Goal: Task Accomplishment & Management: Manage account settings

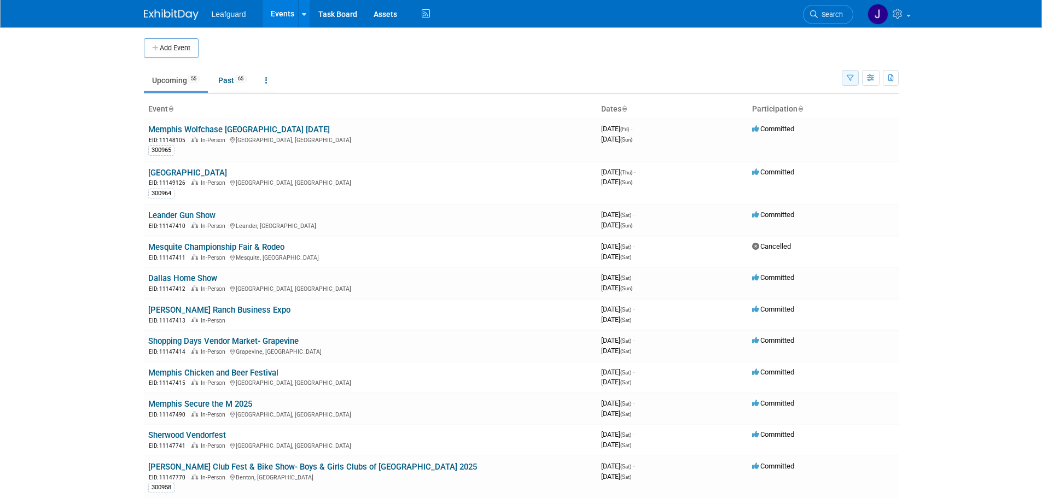
click at [851, 71] on button "button" at bounding box center [850, 78] width 17 height 16
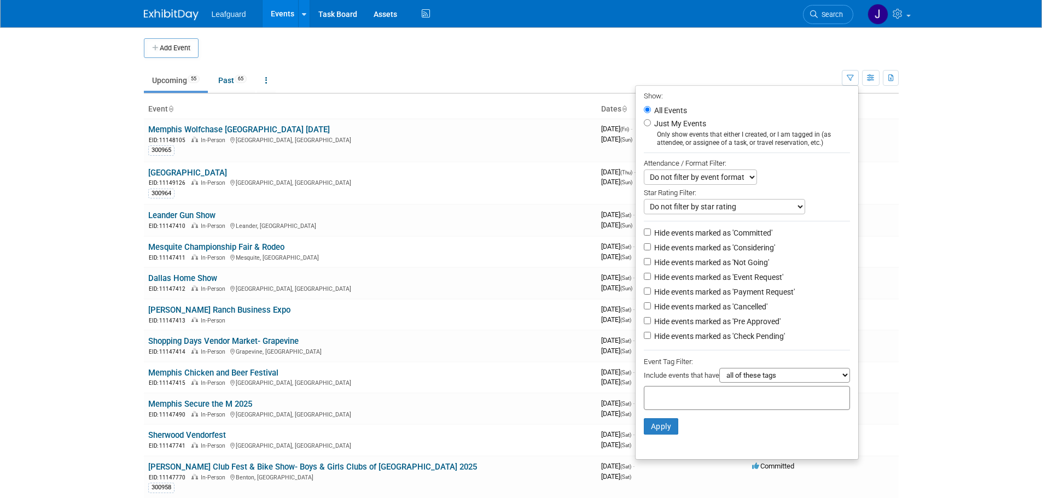
click at [706, 235] on label "Hide events marked as 'Committed'" at bounding box center [712, 233] width 120 height 11
click at [651, 235] on input "Hide events marked as 'Committed'" at bounding box center [647, 232] width 7 height 7
checkbox input "true"
click at [705, 248] on label "Hide events marked as 'Considering'" at bounding box center [713, 247] width 123 height 11
click at [651, 248] on input "Hide events marked as 'Considering'" at bounding box center [647, 246] width 7 height 7
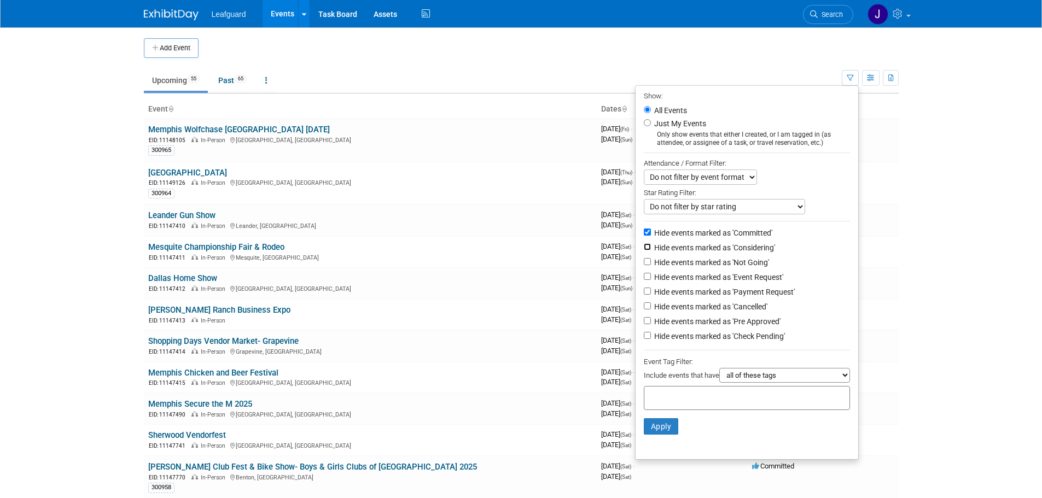
checkbox input "true"
click at [703, 261] on label "Hide events marked as 'Not Going'" at bounding box center [710, 262] width 117 height 11
click at [651, 261] on input "Hide events marked as 'Not Going'" at bounding box center [647, 261] width 7 height 7
checkbox input "true"
click at [706, 278] on label "Hide events marked as 'Event Request'" at bounding box center [717, 277] width 131 height 11
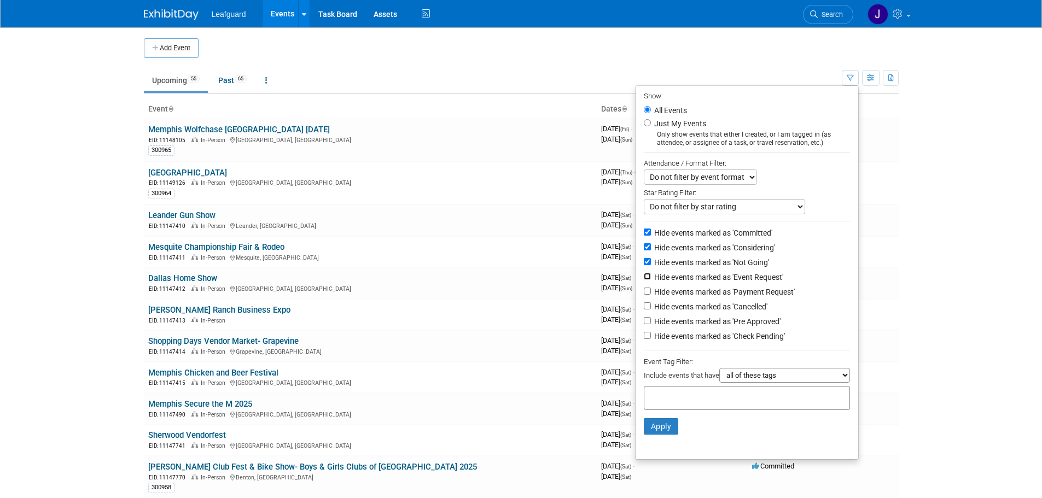
click at [651, 278] on input "Hide events marked as 'Event Request'" at bounding box center [647, 276] width 7 height 7
checkbox input "true"
click at [712, 295] on label "Hide events marked as 'Payment Request'" at bounding box center [723, 292] width 143 height 11
click at [651, 295] on input "Hide events marked as 'Payment Request'" at bounding box center [647, 291] width 7 height 7
checkbox input "true"
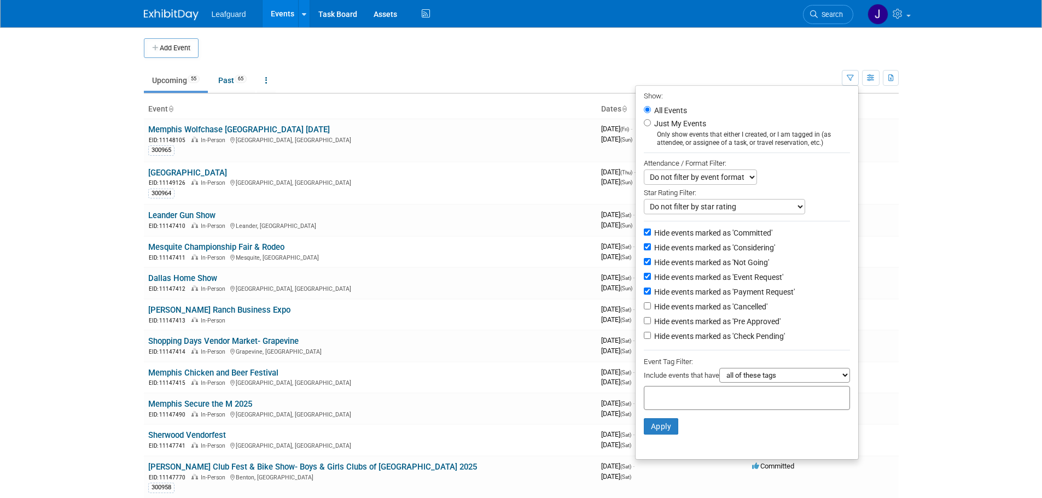
click at [713, 311] on label "Hide events marked as 'Cancelled'" at bounding box center [709, 306] width 115 height 11
click at [651, 310] on input "Hide events marked as 'Cancelled'" at bounding box center [647, 306] width 7 height 7
checkbox input "true"
click at [712, 327] on label "Hide events marked as 'Pre Approved'" at bounding box center [716, 321] width 129 height 11
click at [651, 324] on input "Hide events marked as 'Pre Approved'" at bounding box center [647, 320] width 7 height 7
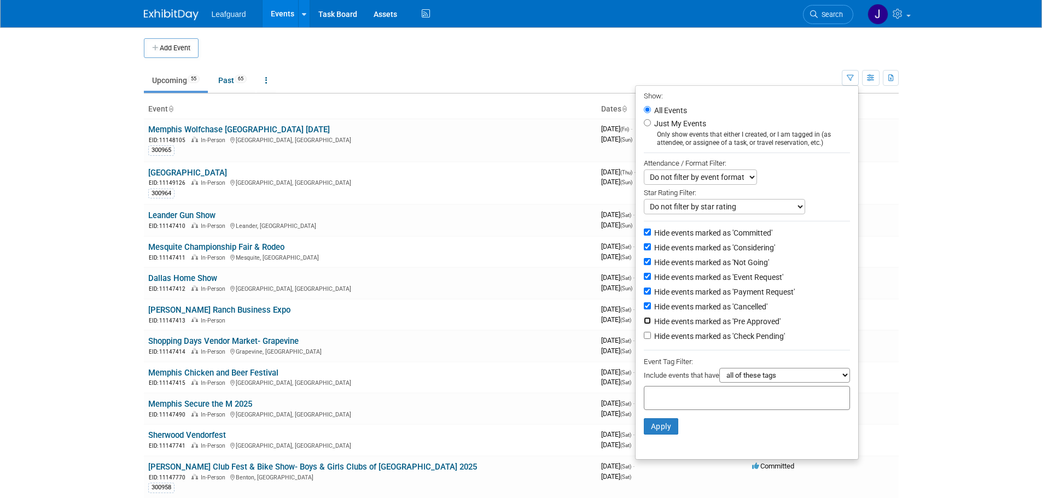
checkbox input "true"
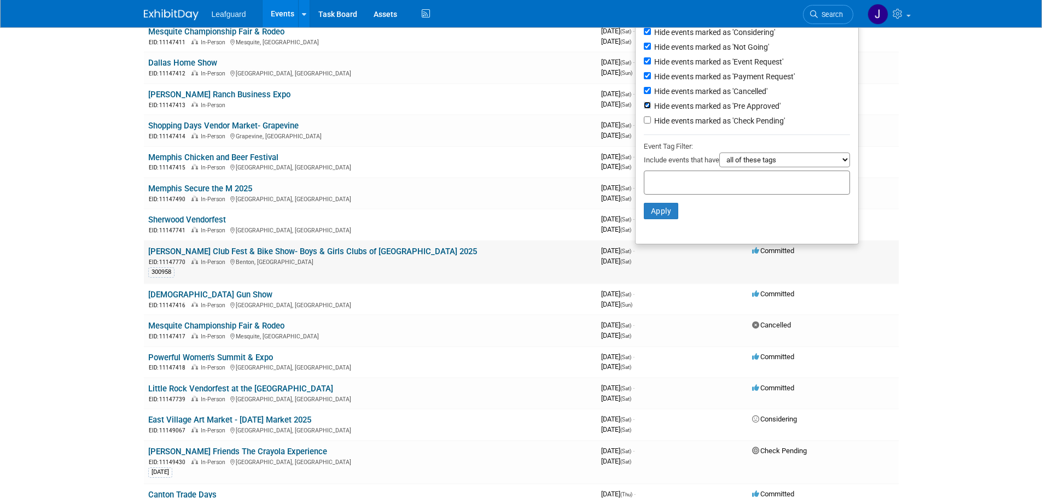
scroll to position [219, 0]
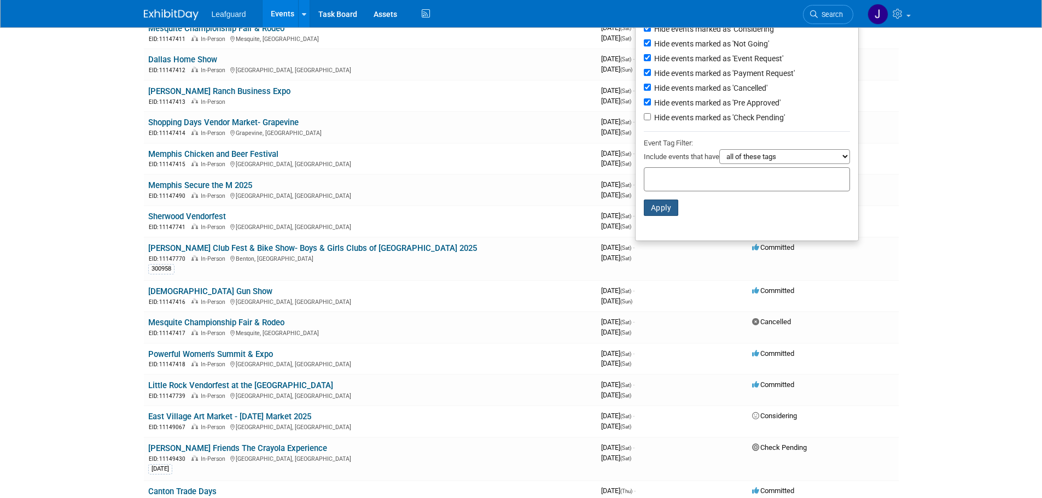
click at [662, 207] on button "Apply" at bounding box center [661, 208] width 35 height 16
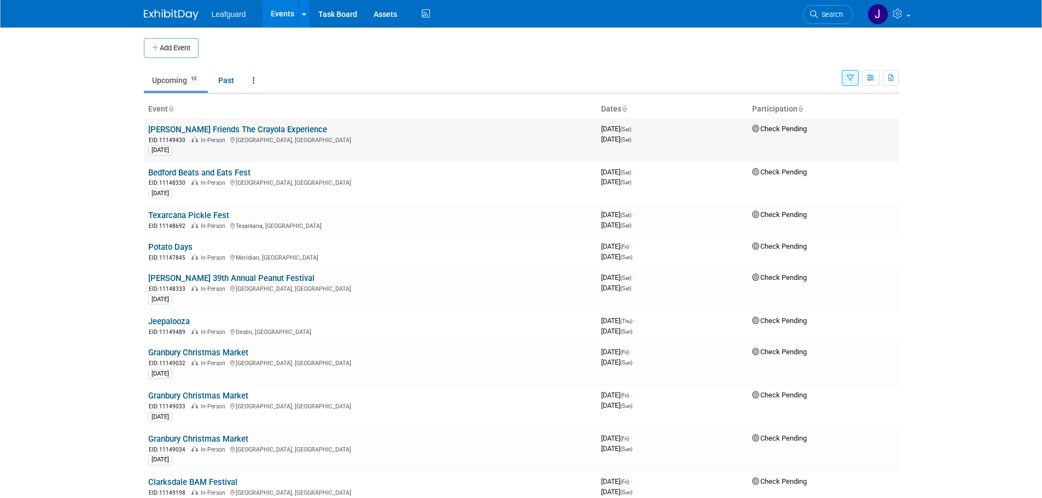
click at [251, 128] on link "[PERSON_NAME] Friends The Crayola Experience" at bounding box center [237, 130] width 179 height 10
click at [223, 173] on link "Bedford Beats and Eats Fest" at bounding box center [199, 173] width 102 height 10
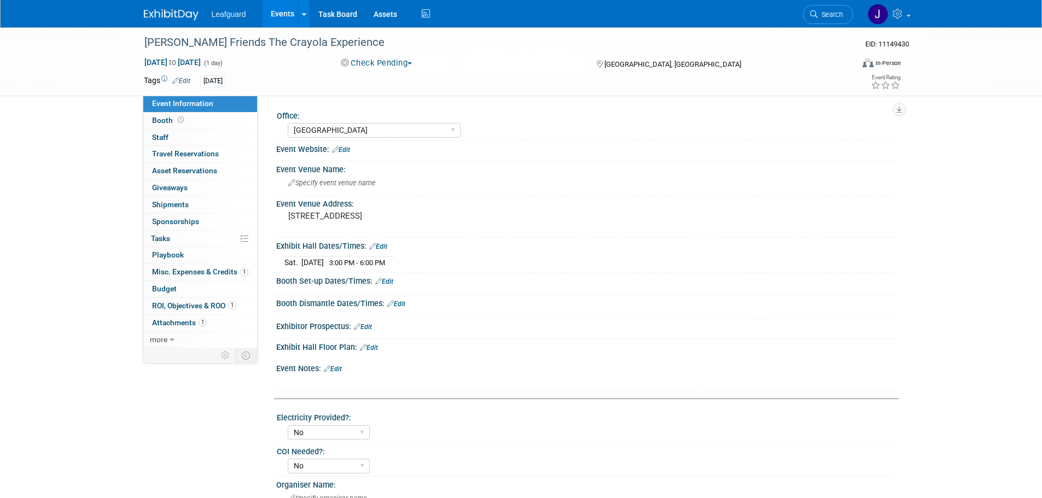
select select "[GEOGRAPHIC_DATA]"
select select "No"
select select "Check"
click at [185, 77] on link "Edit" at bounding box center [181, 81] width 18 height 8
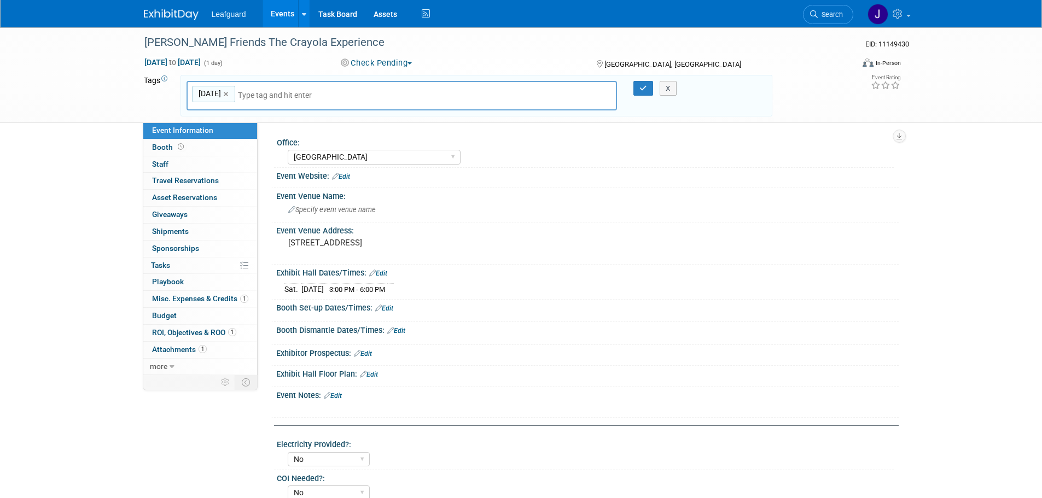
click at [297, 75] on div "8.12.25 8.12.25 × X" at bounding box center [477, 96] width 592 height 42
click at [298, 90] on input "text" at bounding box center [282, 95] width 88 height 11
click at [37, 183] on div "Hanks Friends The Crayola Experience EID: 11149430 Aug 23, 2025 to Aug 23, 2025…" at bounding box center [521, 404] width 1042 height 754
click at [647, 88] on button "button" at bounding box center [643, 88] width 20 height 15
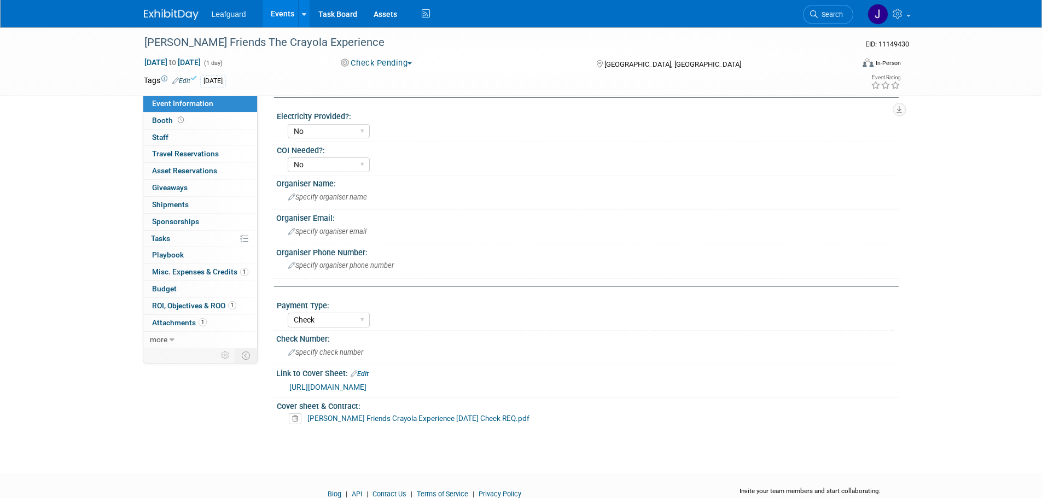
scroll to position [352, 0]
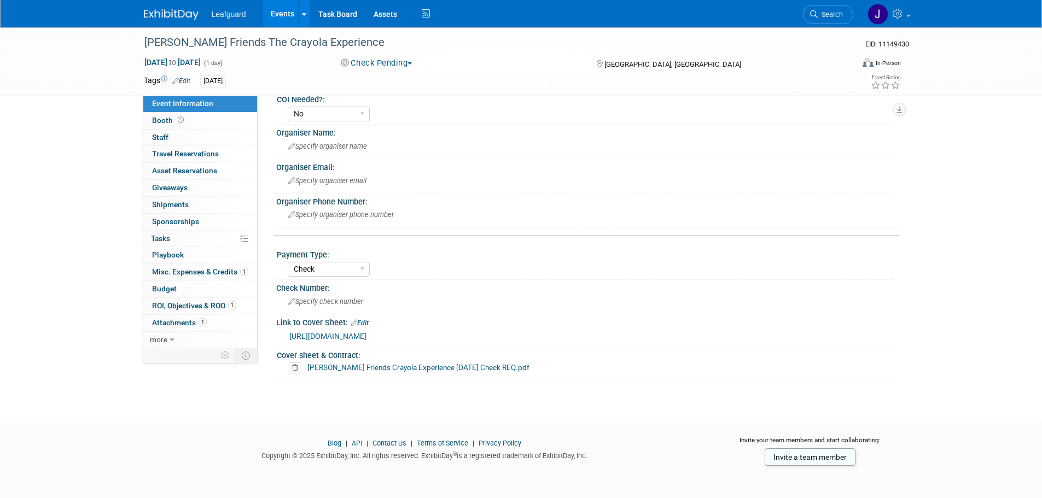
click at [355, 370] on link "DAL Hanks Friends Crayola Experience AUG 2025 Check REQ.pdf" at bounding box center [418, 367] width 222 height 9
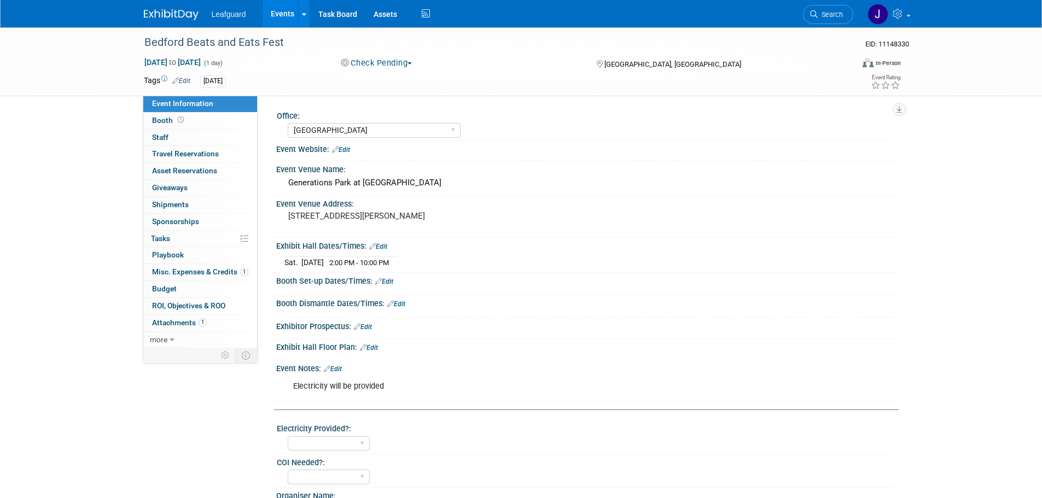
select select "Dallas"
select select "Check"
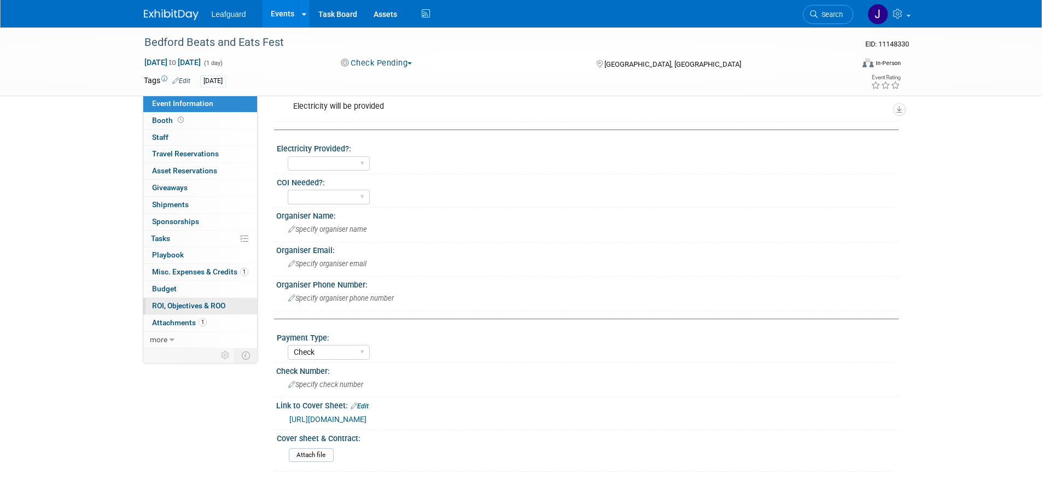
scroll to position [292, 0]
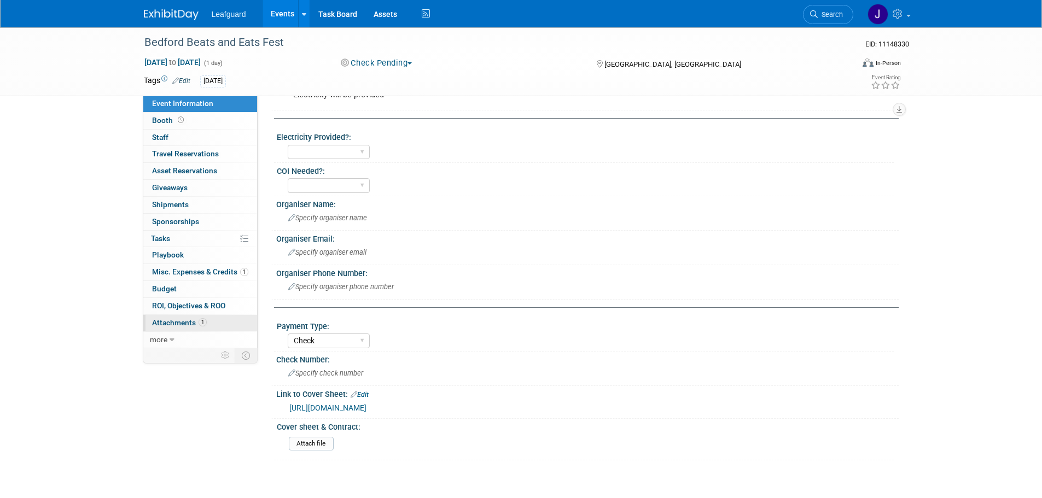
click at [192, 323] on span "Attachments 1" at bounding box center [179, 322] width 55 height 9
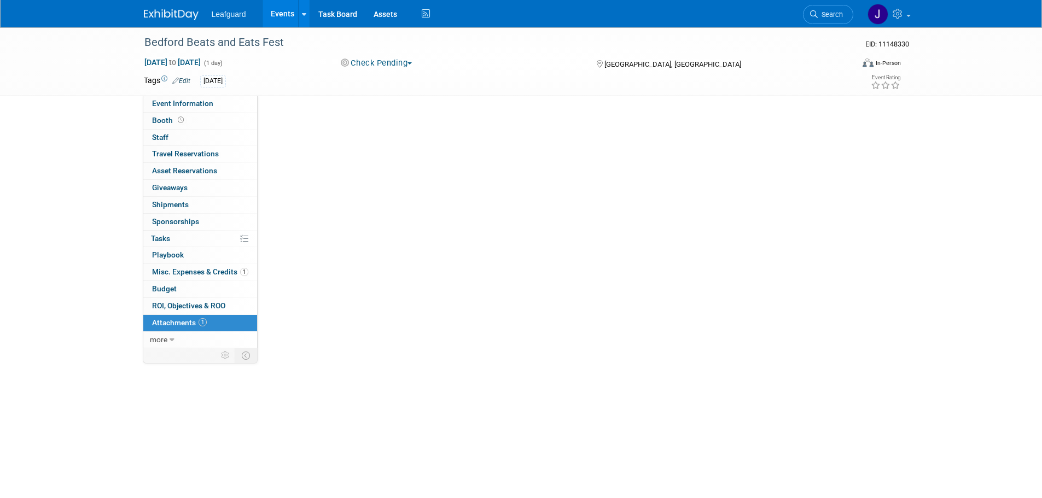
scroll to position [0, 0]
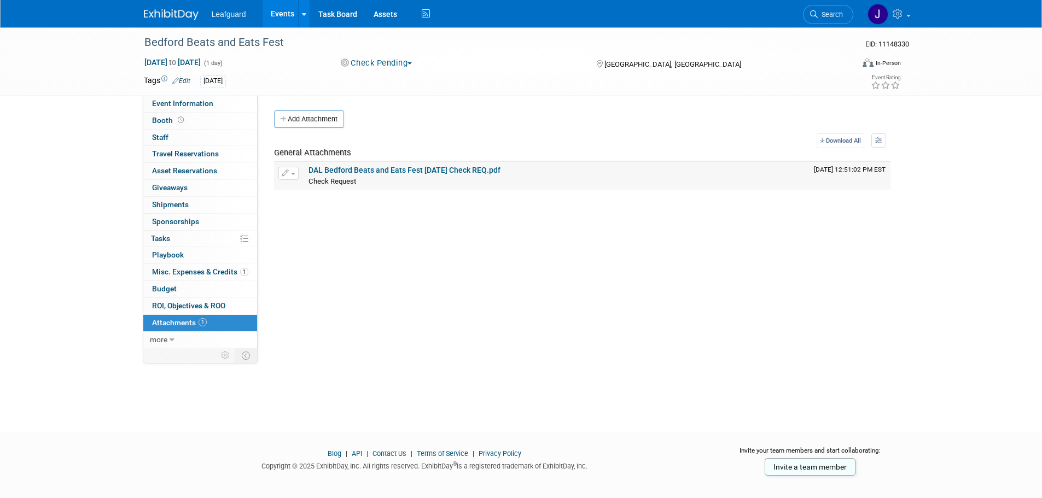
click at [410, 168] on link "DAL Bedford Beats and Eats Fest AUG 2025 Check REQ.pdf" at bounding box center [405, 170] width 192 height 9
click at [177, 22] on div "Leafguard Events Add Event Bulk Upload Events Shareable Event Boards Recently V…" at bounding box center [521, 13] width 755 height 27
click at [181, 11] on img at bounding box center [171, 14] width 55 height 11
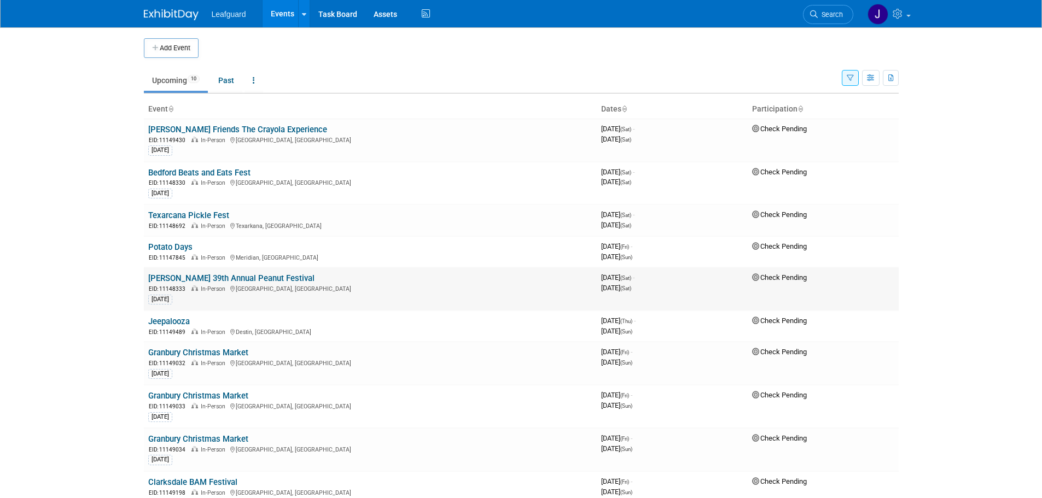
click at [220, 276] on link "[PERSON_NAME] 39th Annual Peanut Festival" at bounding box center [231, 279] width 166 height 10
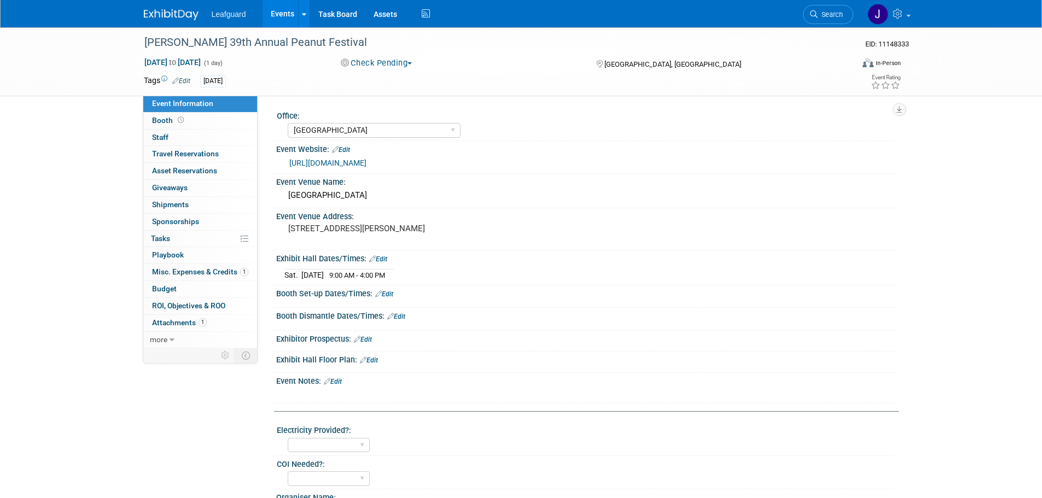
select select "[GEOGRAPHIC_DATA]"
select select "Check"
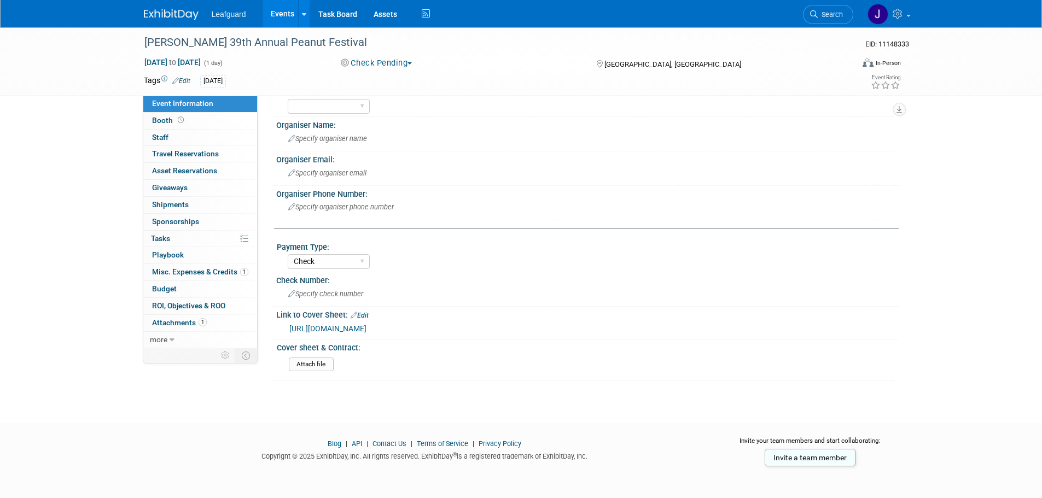
scroll to position [373, 0]
click at [367, 329] on link "https://www.exhibitday.com/Workspace/GetAttachment/10051881?a=10301680&v=175440…" at bounding box center [327, 328] width 77 height 9
click at [147, 18] on img at bounding box center [171, 14] width 55 height 11
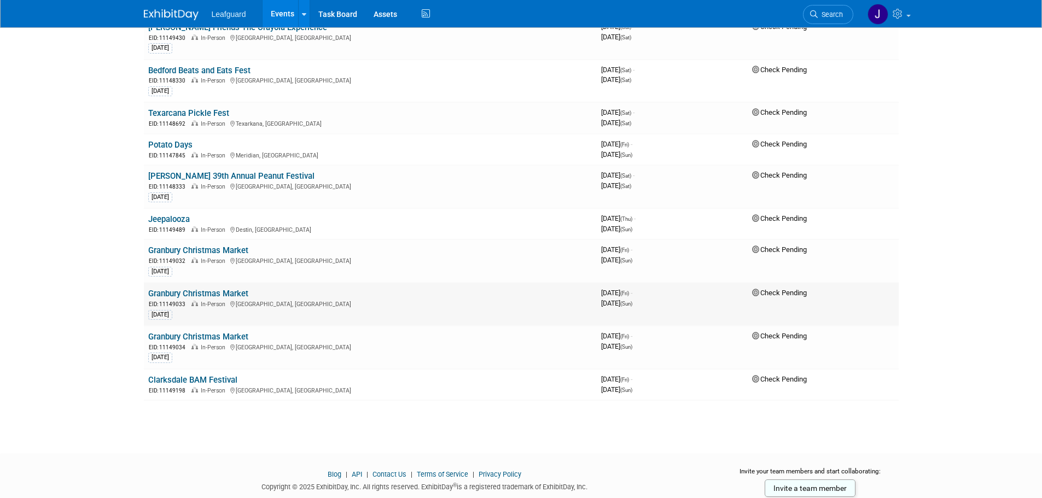
scroll to position [109, 0]
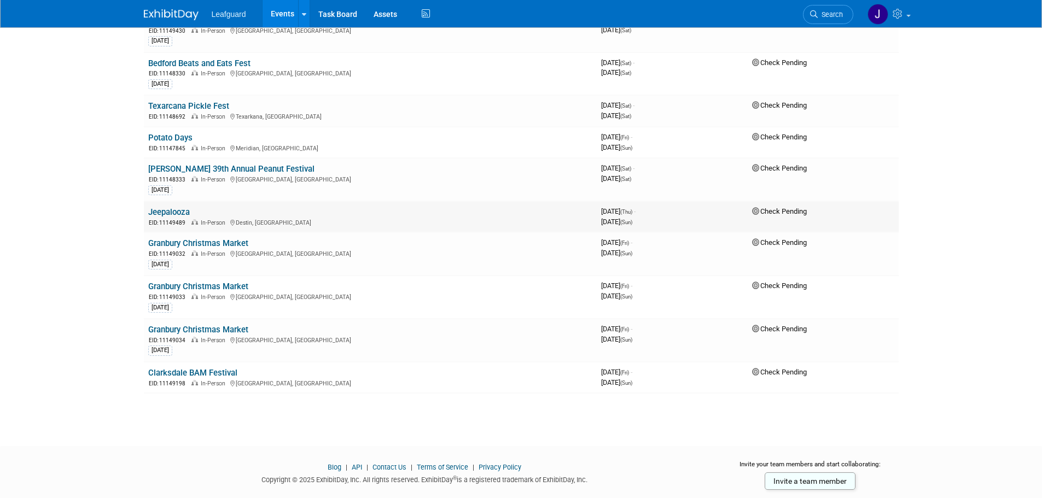
click at [174, 210] on link "Jeepalooza" at bounding box center [169, 212] width 42 height 10
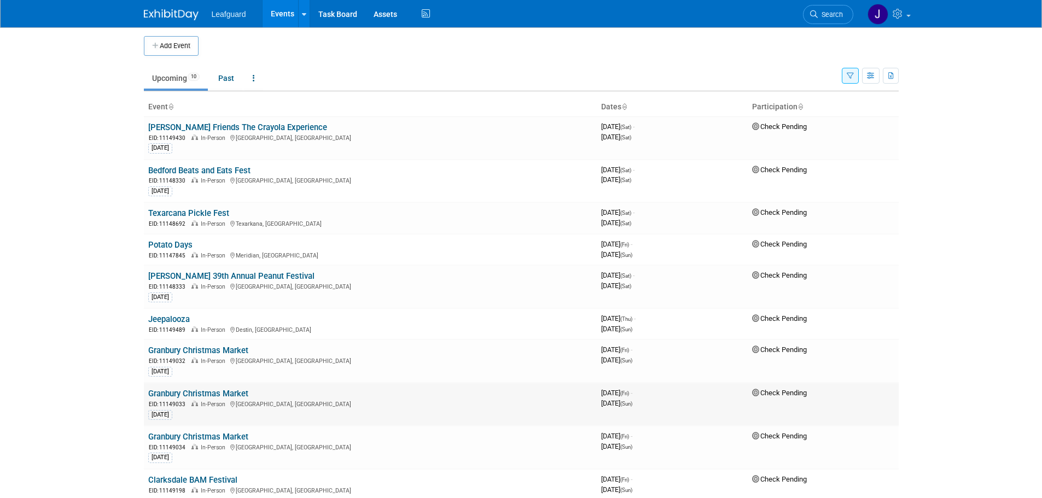
scroll to position [0, 0]
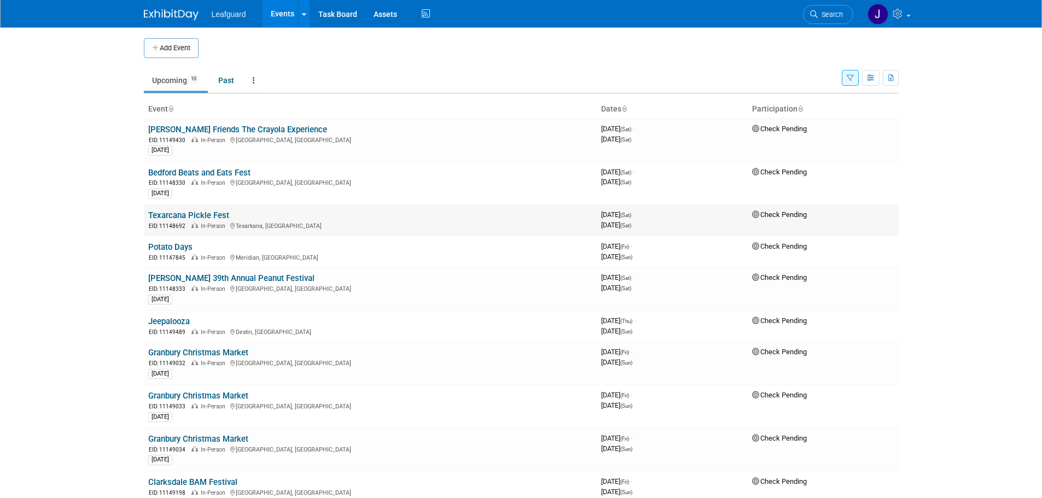
click at [199, 213] on link "Texarcana Pickle Fest" at bounding box center [188, 216] width 81 height 10
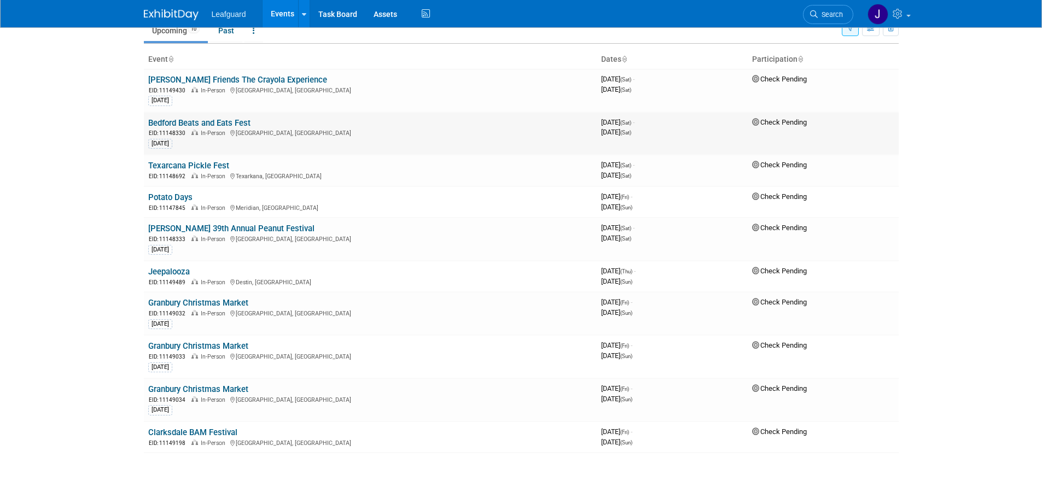
scroll to position [73, 0]
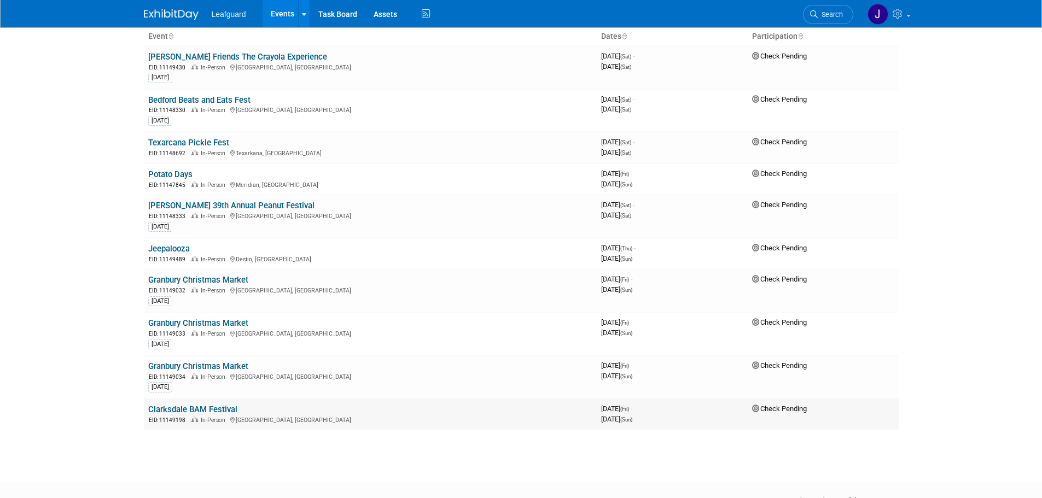
click at [196, 409] on link "Clarksdale BAM Festival" at bounding box center [192, 410] width 89 height 10
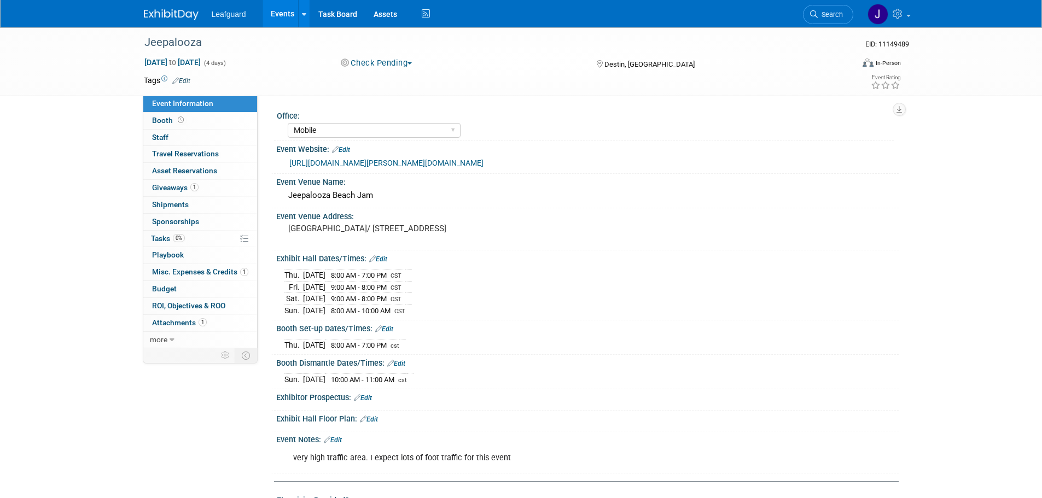
select select "Mobile"
select select "Yes"
select select "Check"
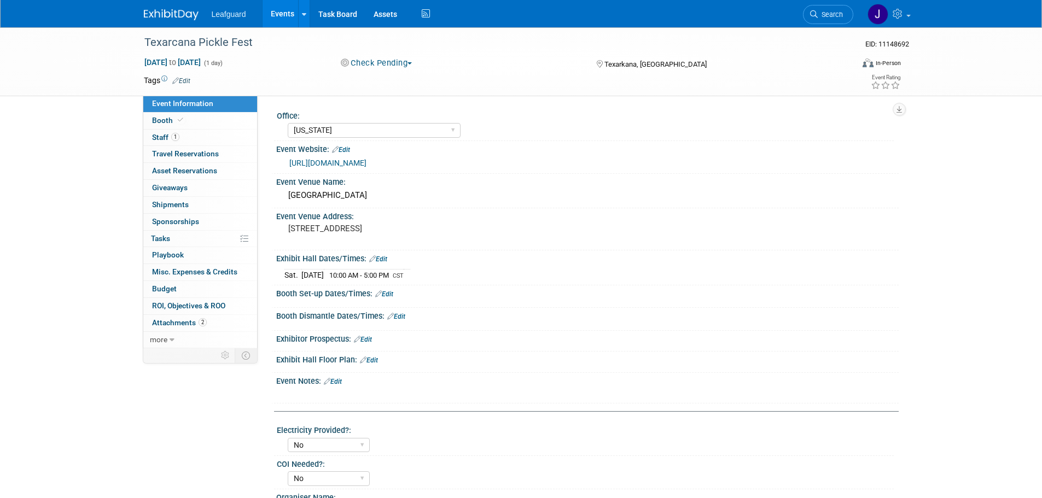
select select "Arkansas"
select select "No"
select select "Check"
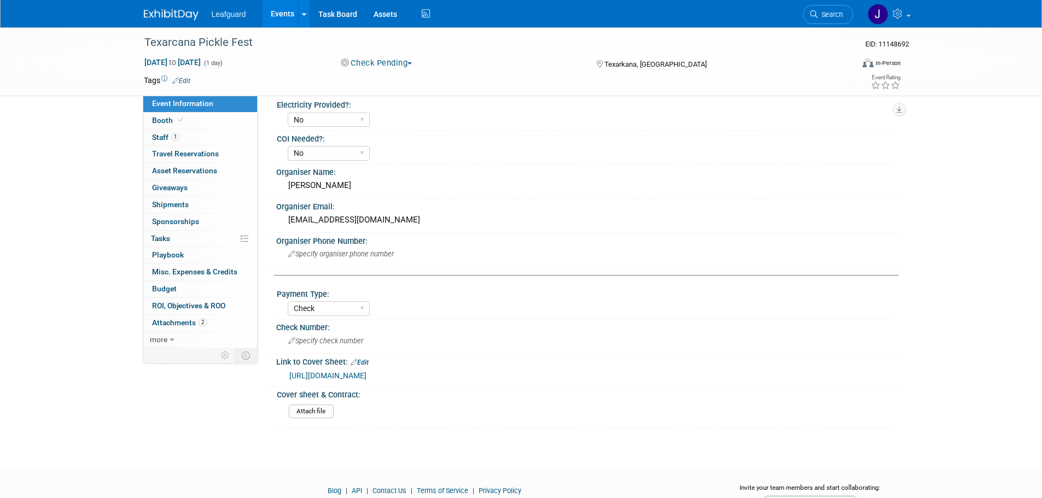
scroll to position [328, 0]
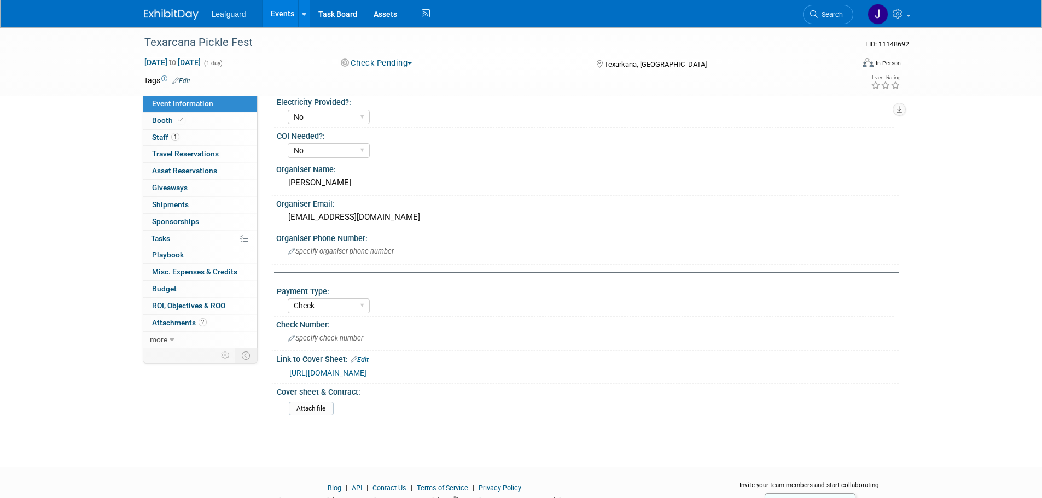
click at [358, 373] on link "https://www.exhibitday.com/Workspace/GetAttachment/10051881?a=10302261&v=175440…" at bounding box center [327, 373] width 77 height 9
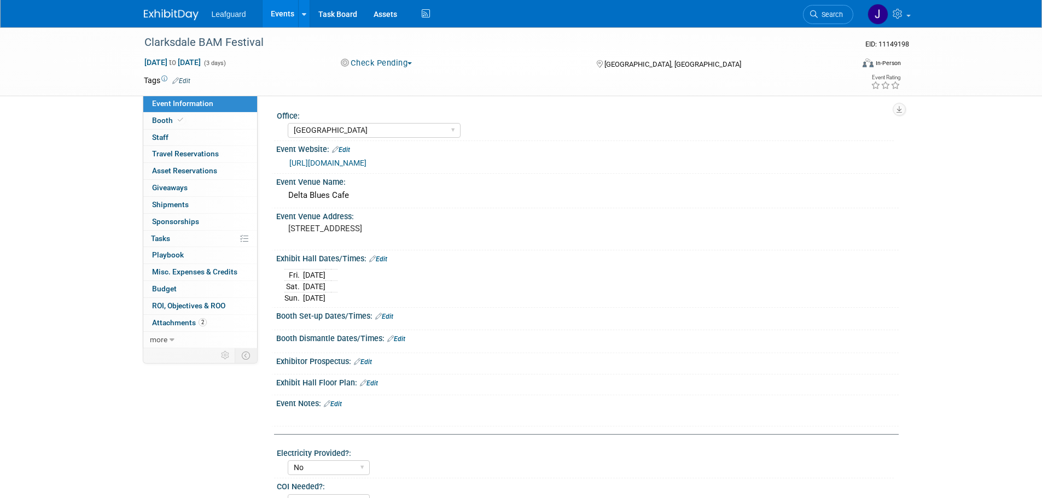
select select "[GEOGRAPHIC_DATA]"
select select "No"
select select "Check"
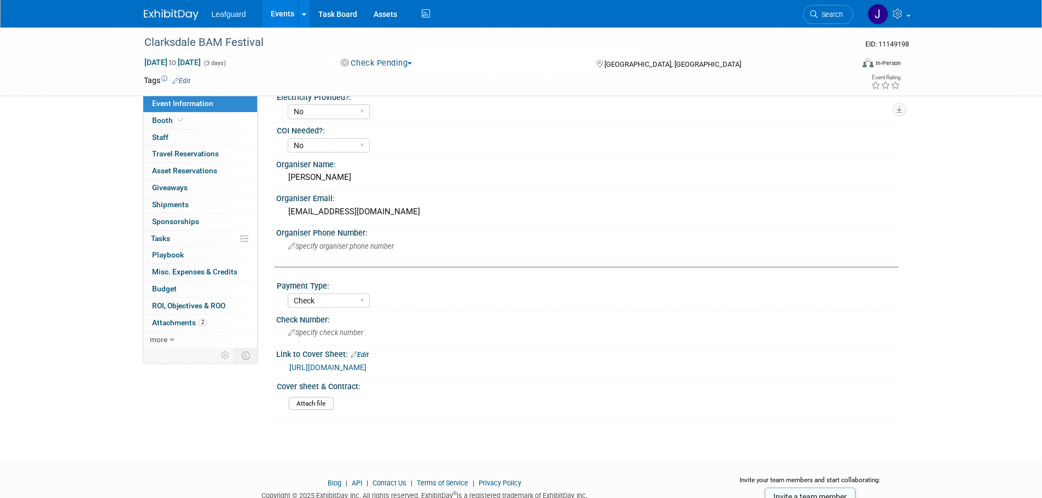
scroll to position [396, 0]
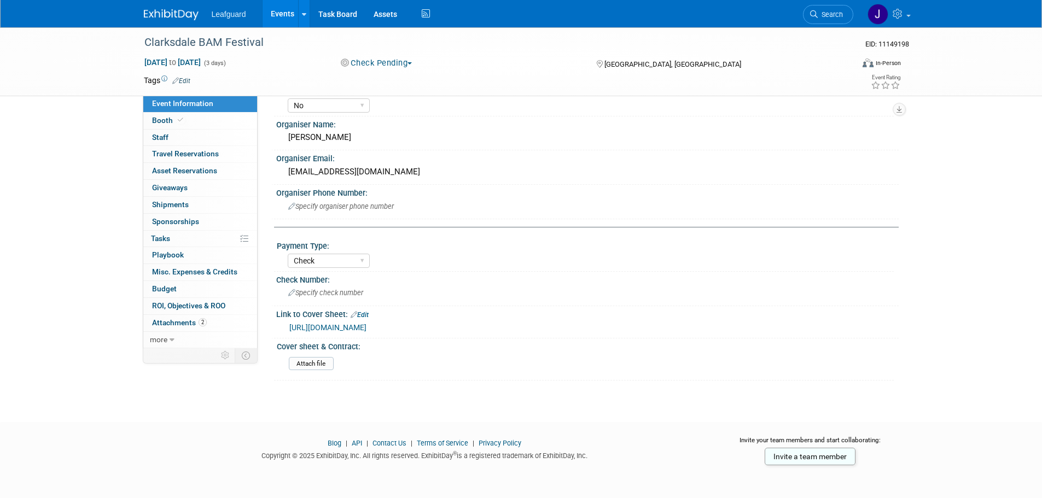
click at [367, 329] on link "https://www.exhibitday.com/Workspace/GetAttachment/10051881?a=10302669&v=175501…" at bounding box center [327, 327] width 77 height 9
click at [185, 327] on span "Attachments 2" at bounding box center [179, 322] width 55 height 9
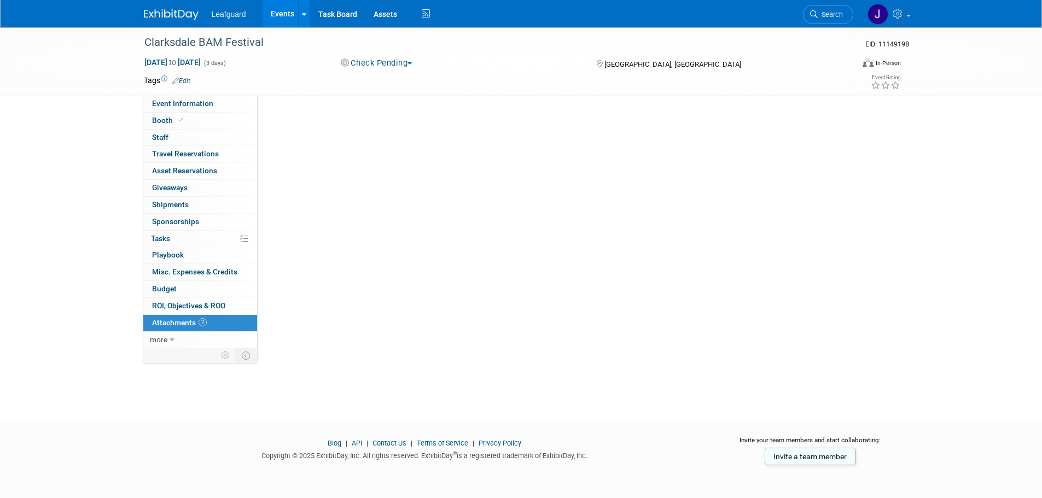
scroll to position [0, 0]
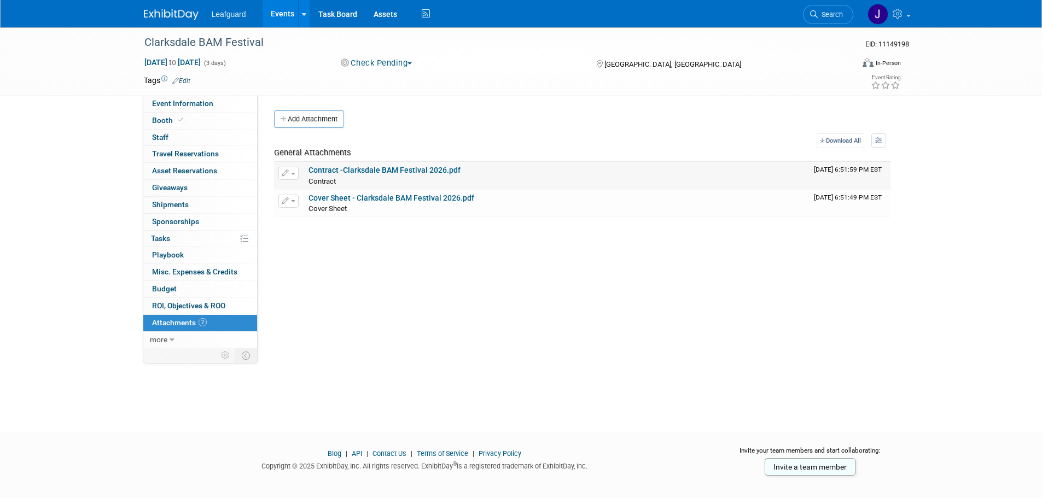
click at [413, 168] on link "Contract -Clarksdale BAM Festival 2026.pdf" at bounding box center [385, 170] width 152 height 9
click at [184, 81] on link "Edit" at bounding box center [181, 81] width 18 height 8
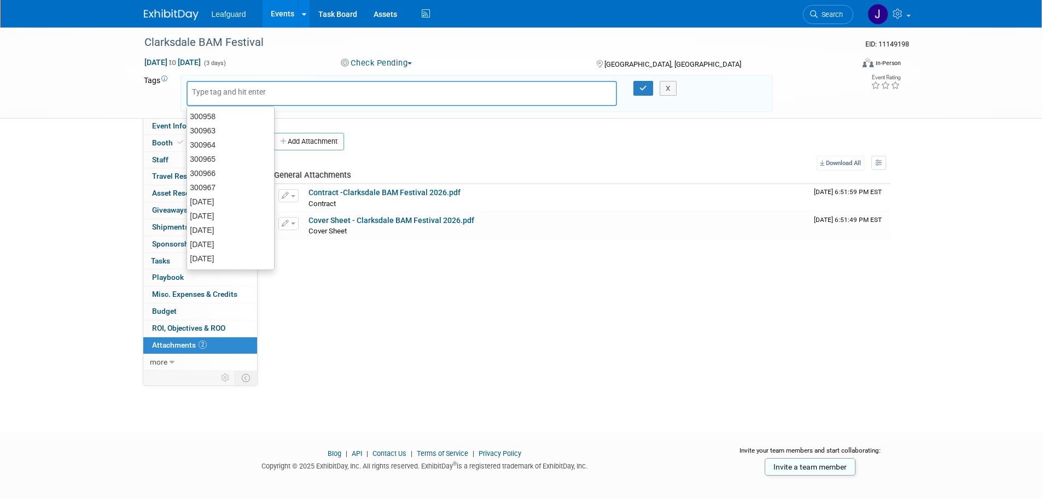
click at [232, 98] on div at bounding box center [402, 93] width 431 height 25
click at [235, 90] on input "text" at bounding box center [236, 91] width 88 height 11
type input "301086"
drag, startPoint x: 656, startPoint y: 85, endPoint x: 646, endPoint y: 87, distance: 11.2
click at [647, 86] on div "301086 X" at bounding box center [476, 93] width 596 height 25
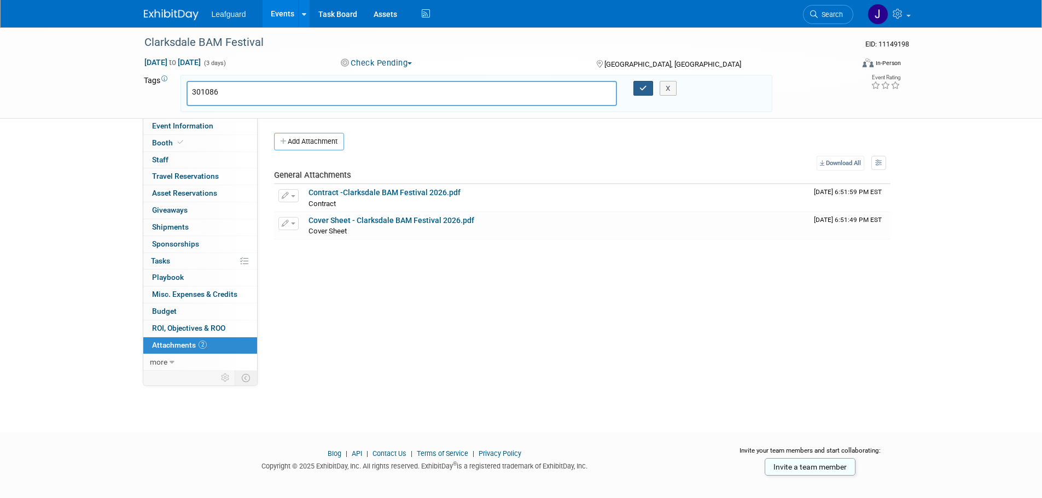
click at [646, 87] on icon "button" at bounding box center [643, 88] width 8 height 7
type input "301086"
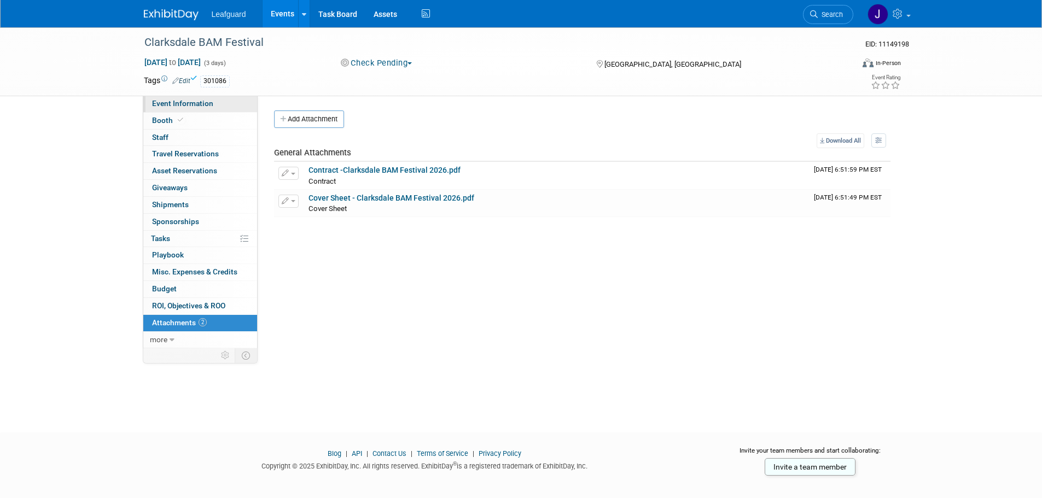
click at [206, 101] on span "Event Information" at bounding box center [182, 103] width 61 height 9
select select "[GEOGRAPHIC_DATA]"
select select "No"
select select "Check"
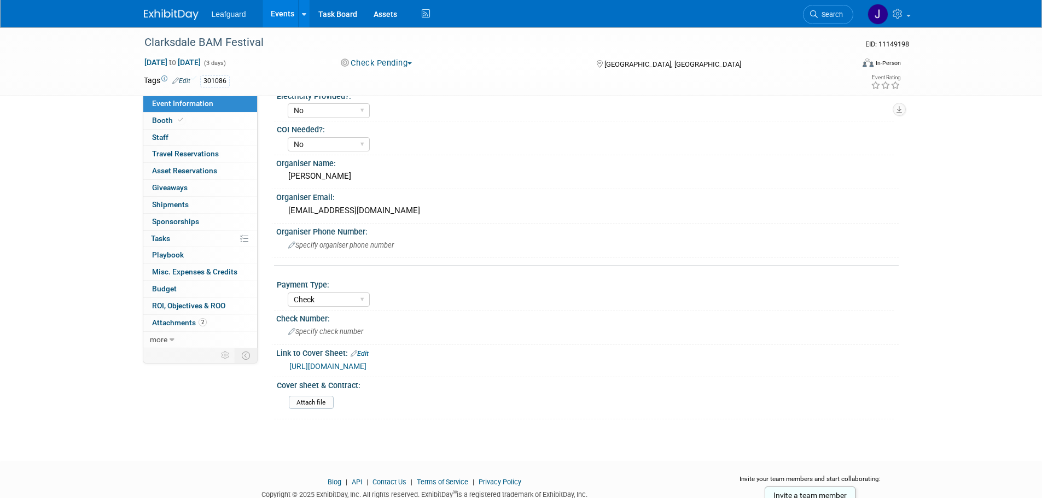
scroll to position [396, 0]
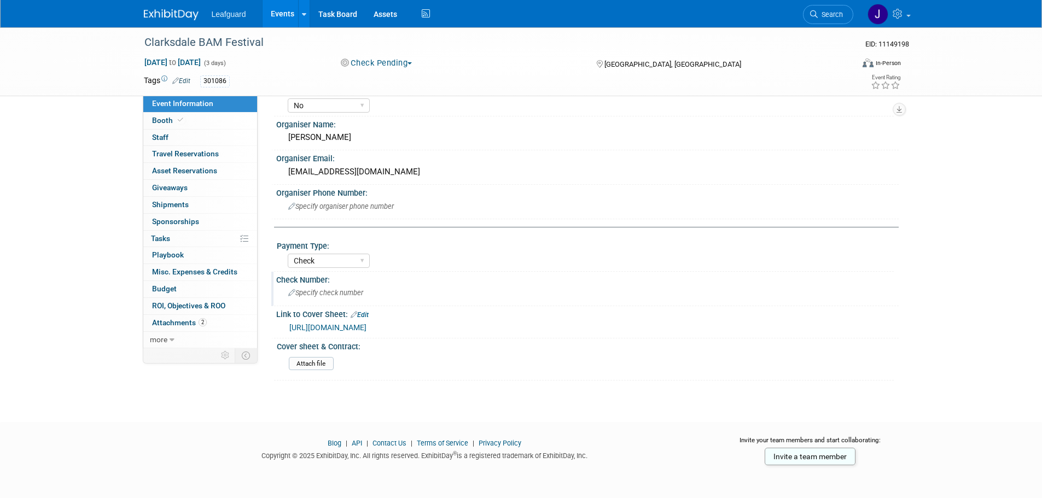
click at [321, 291] on span "Specify check number" at bounding box center [325, 293] width 75 height 8
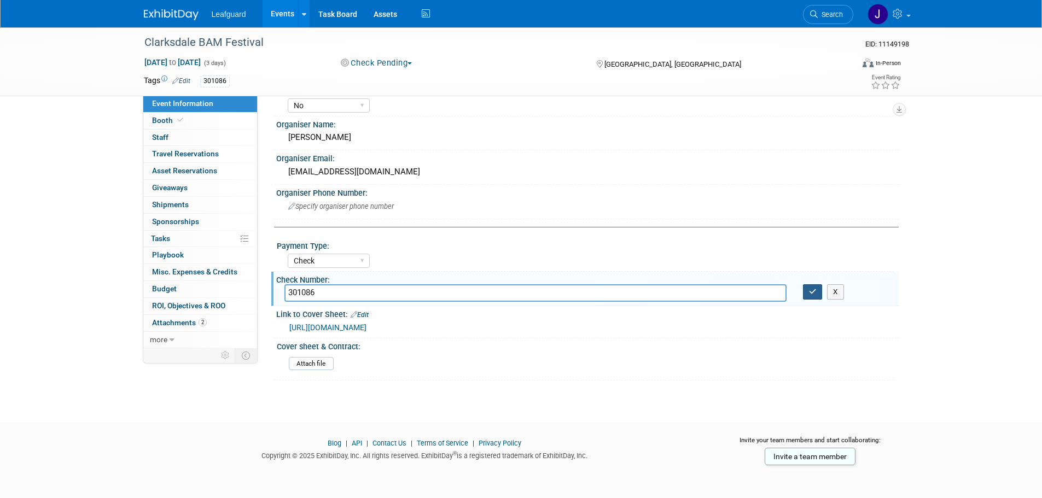
type input "301086"
click at [805, 297] on button "button" at bounding box center [813, 291] width 20 height 15
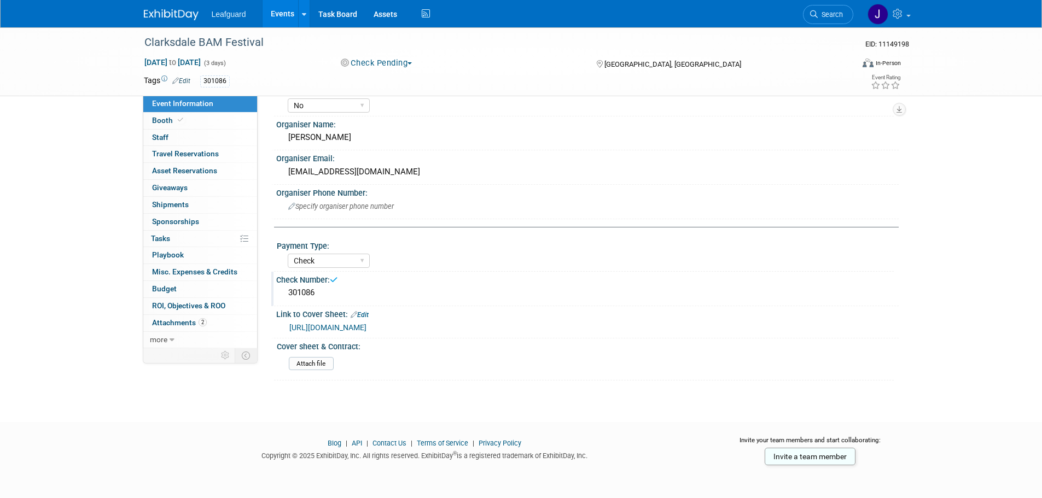
click at [170, 14] on img at bounding box center [171, 14] width 55 height 11
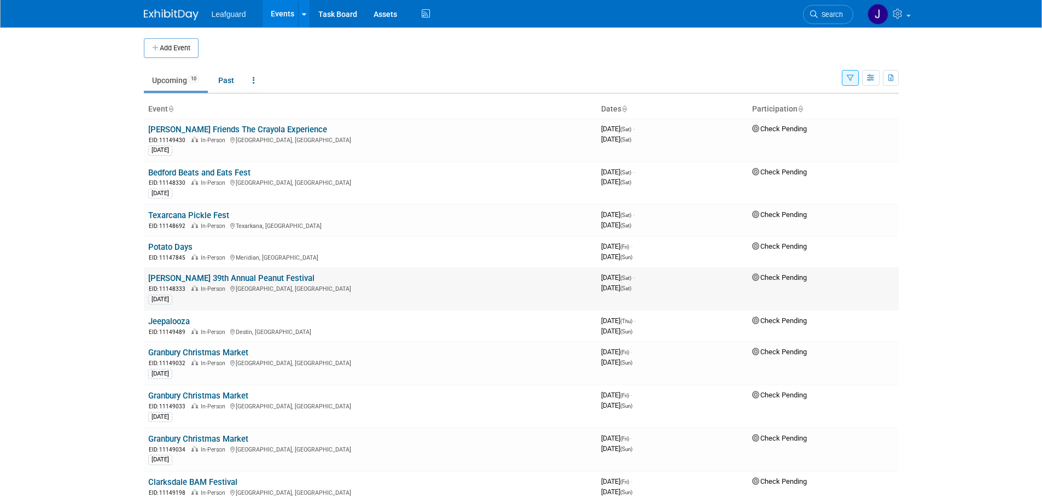
click at [209, 278] on link "[PERSON_NAME] 39th Annual Peanut Festival" at bounding box center [231, 279] width 166 height 10
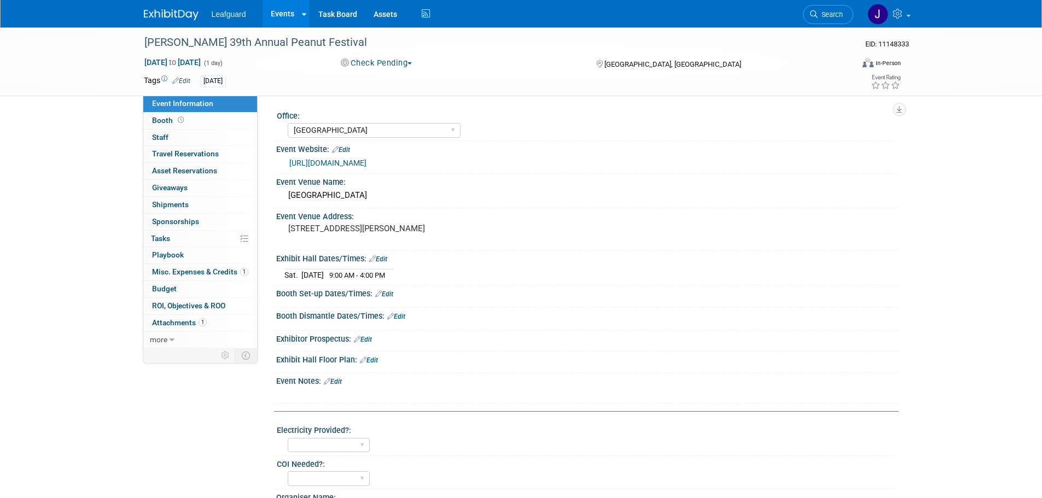
select select "[GEOGRAPHIC_DATA]"
select select "Check"
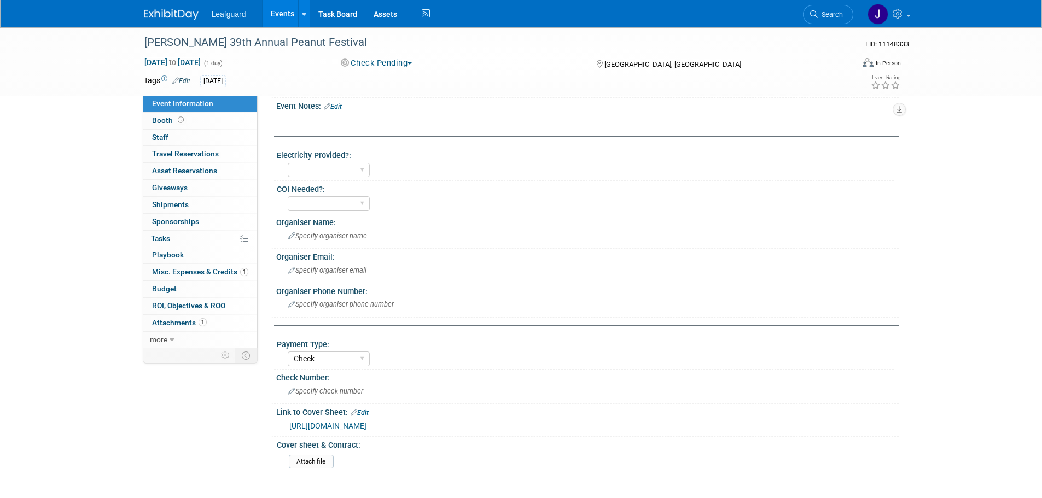
scroll to position [292, 0]
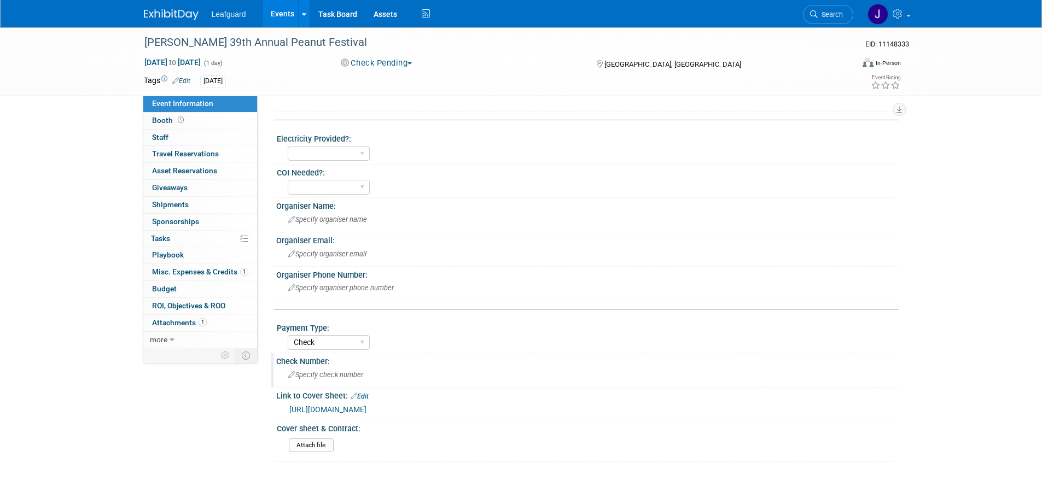
click at [319, 380] on div "Specify check number" at bounding box center [587, 375] width 606 height 17
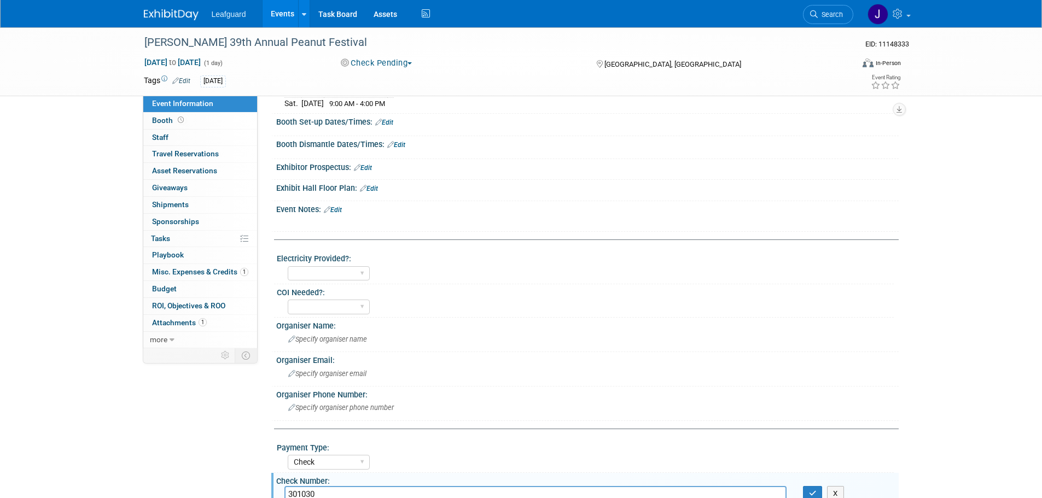
scroll to position [146, 0]
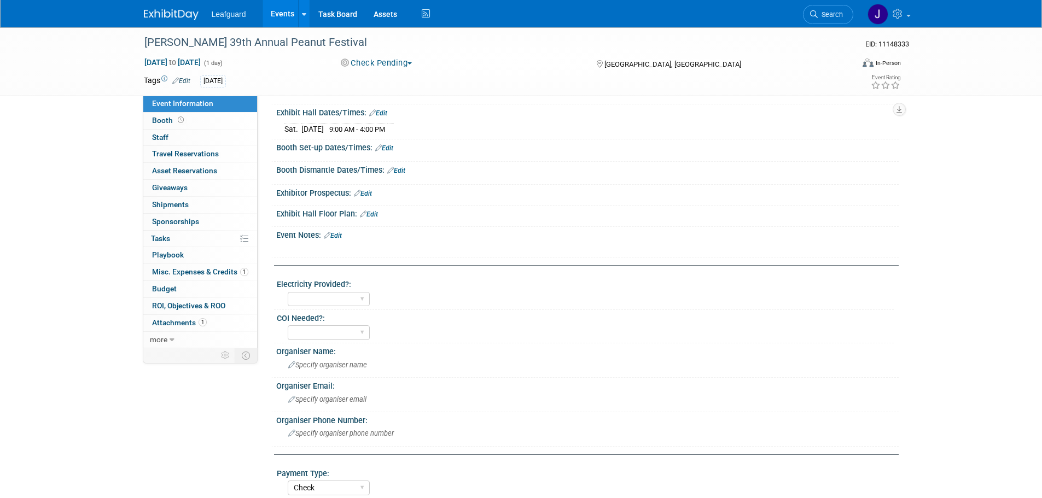
type input "301030"
click at [182, 79] on link "Edit" at bounding box center [181, 81] width 18 height 8
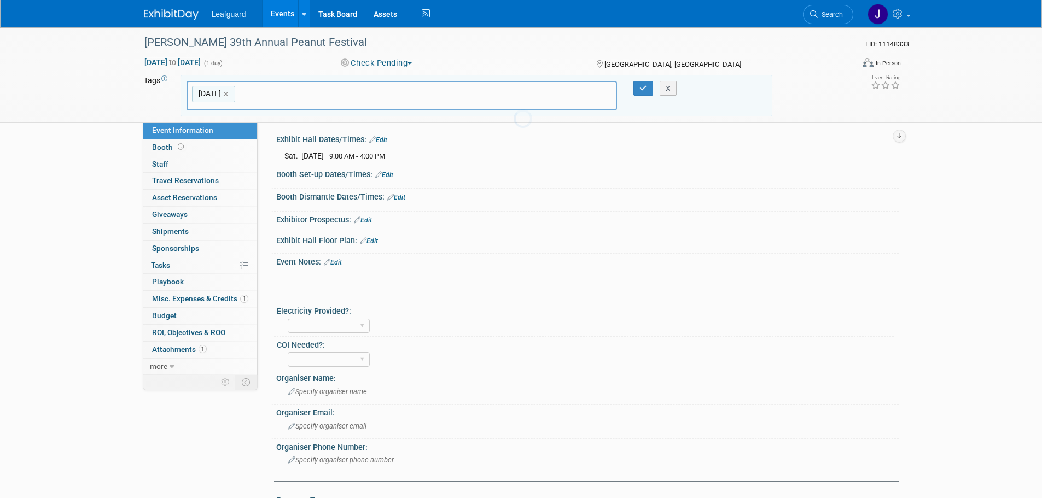
click at [261, 81] on div "[DATE] [DATE] ×" at bounding box center [402, 96] width 431 height 30
click at [310, 90] on input "text" at bounding box center [282, 95] width 88 height 11
paste input "301030"
type input "301030"
type input "[DATE], 301030"
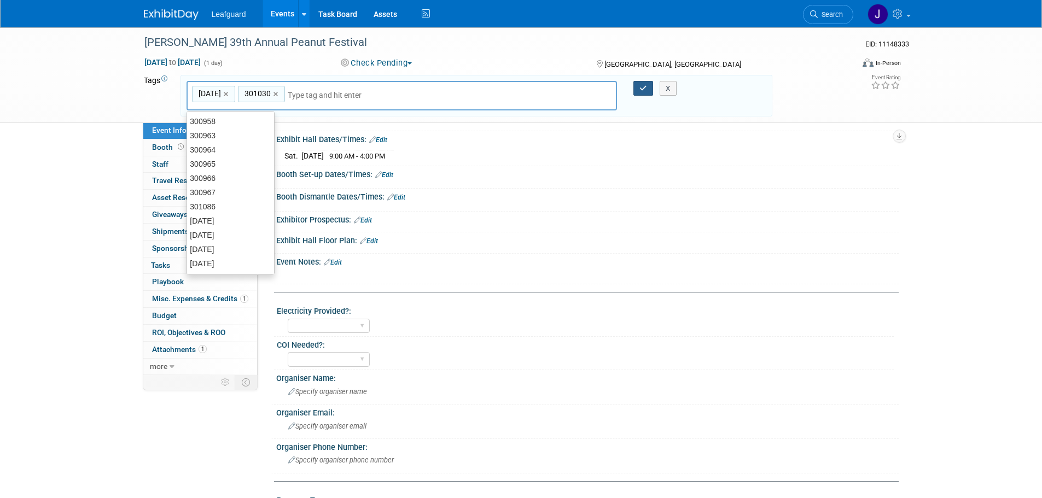
click at [646, 86] on icon "button" at bounding box center [643, 88] width 8 height 7
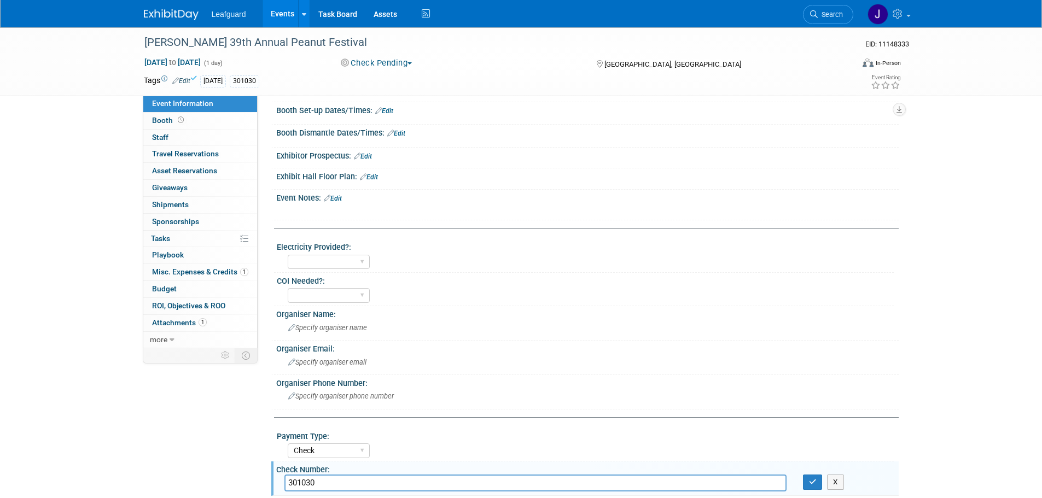
scroll to position [328, 0]
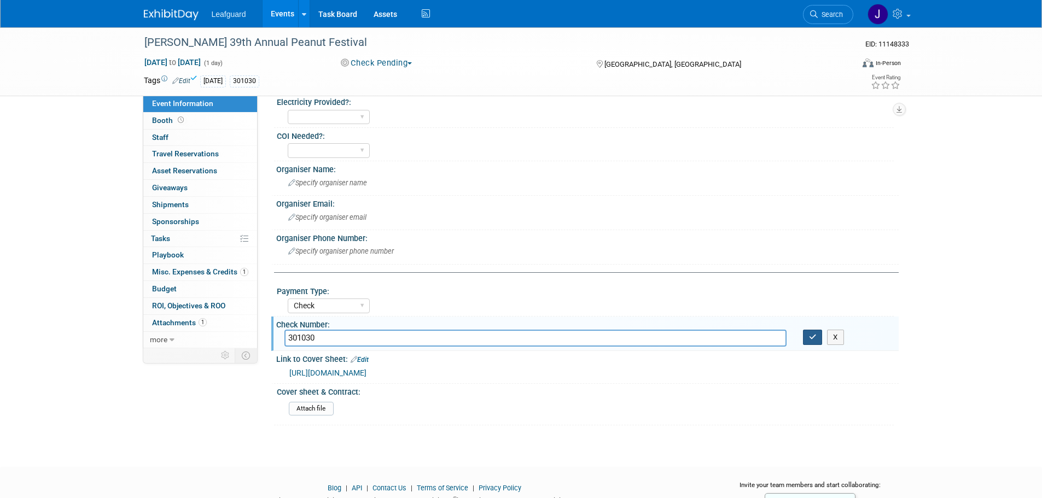
click at [819, 340] on button "button" at bounding box center [813, 337] width 20 height 15
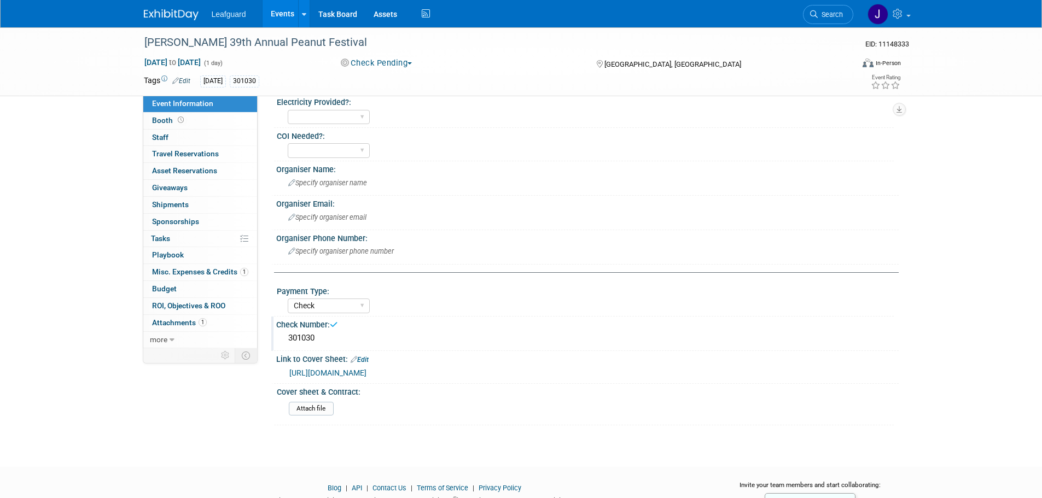
click at [172, 21] on div "Leafguard Events Add Event Bulk Upload Events Shareable Event Boards Recently V…" at bounding box center [521, 13] width 755 height 27
click at [173, 15] on img at bounding box center [171, 14] width 55 height 11
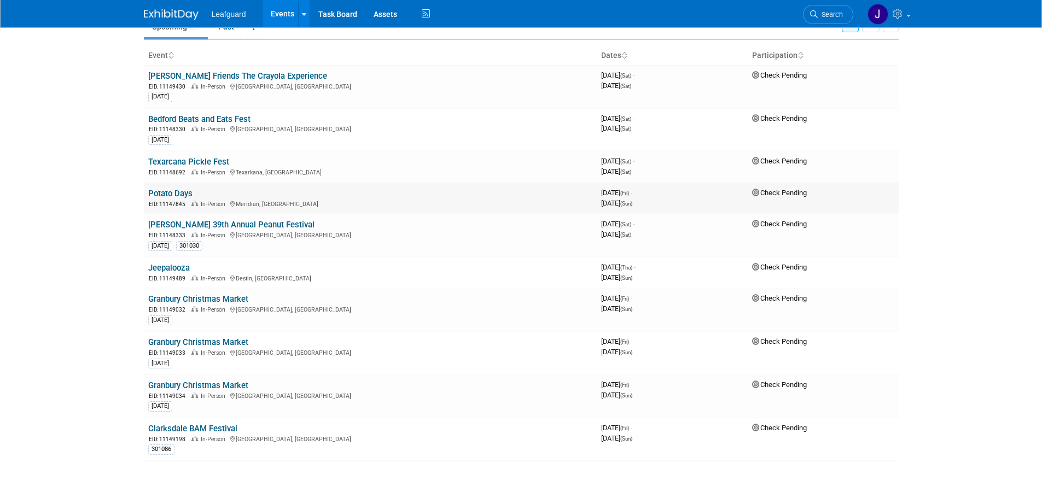
scroll to position [37, 0]
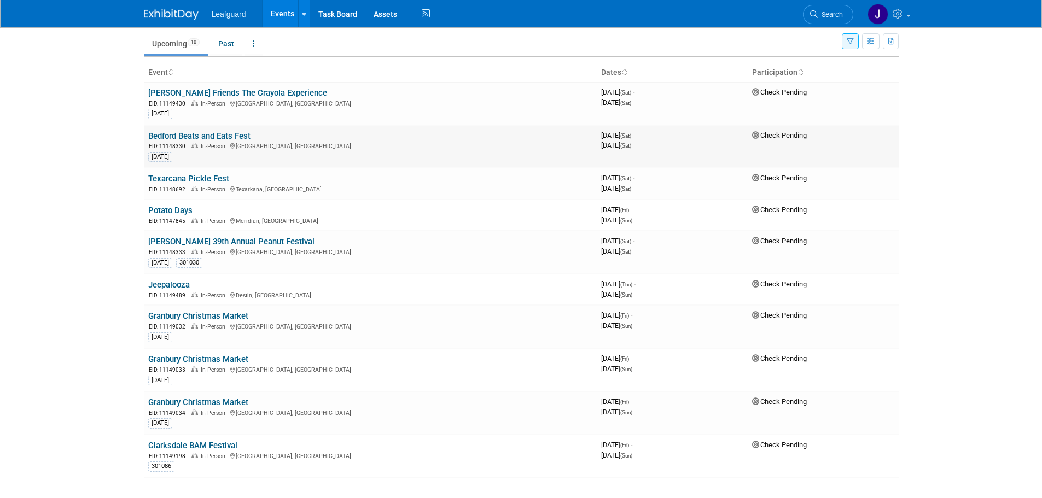
click at [218, 139] on link "Bedford Beats and Eats Fest" at bounding box center [199, 136] width 102 height 10
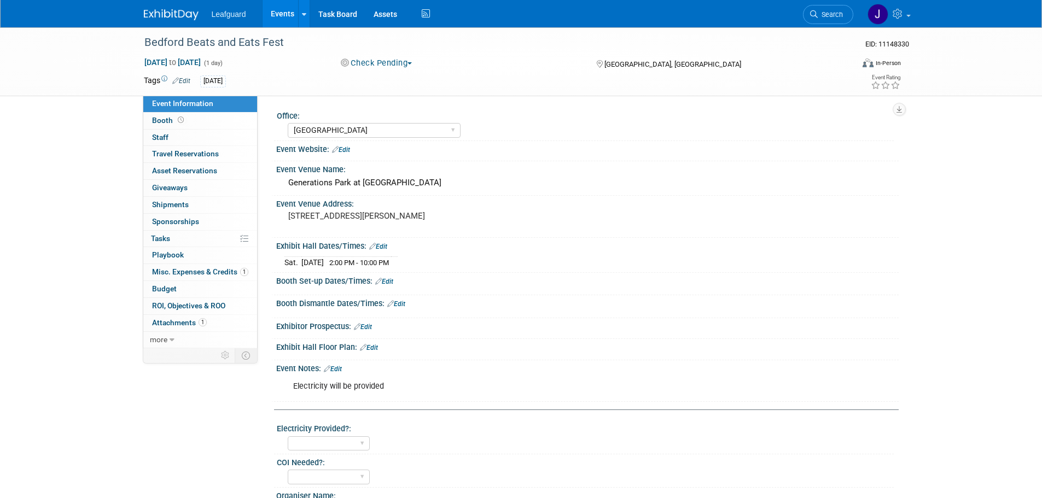
select select "[GEOGRAPHIC_DATA]"
select select "Check"
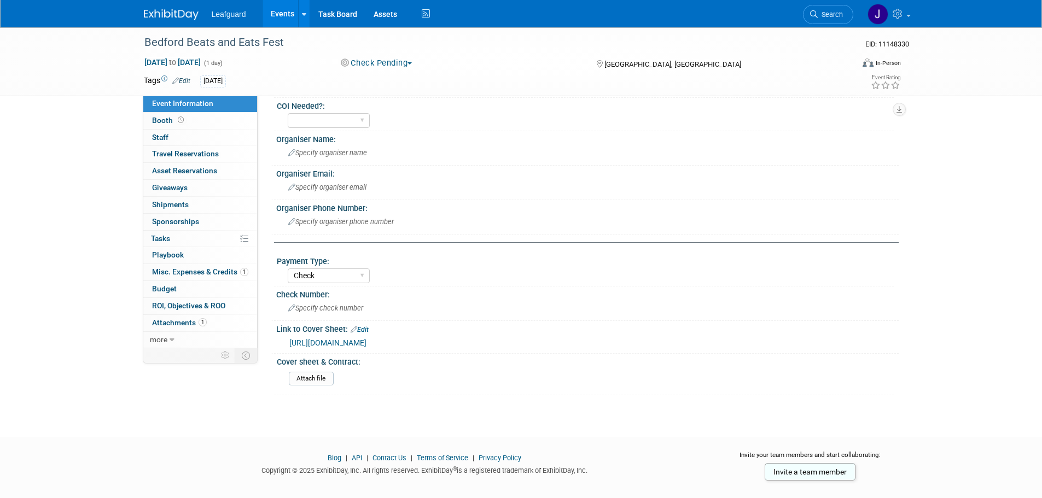
scroll to position [371, 0]
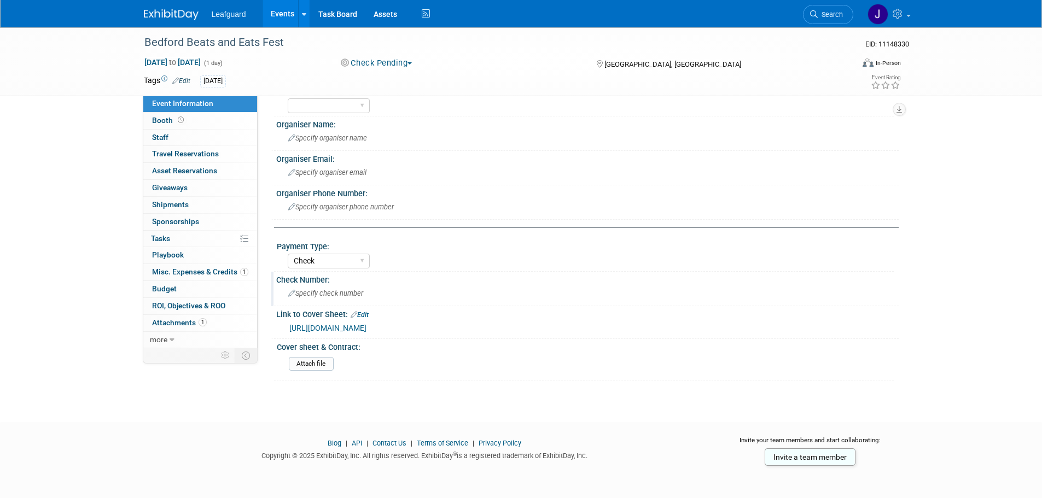
click at [325, 294] on span "Specify check number" at bounding box center [325, 293] width 75 height 8
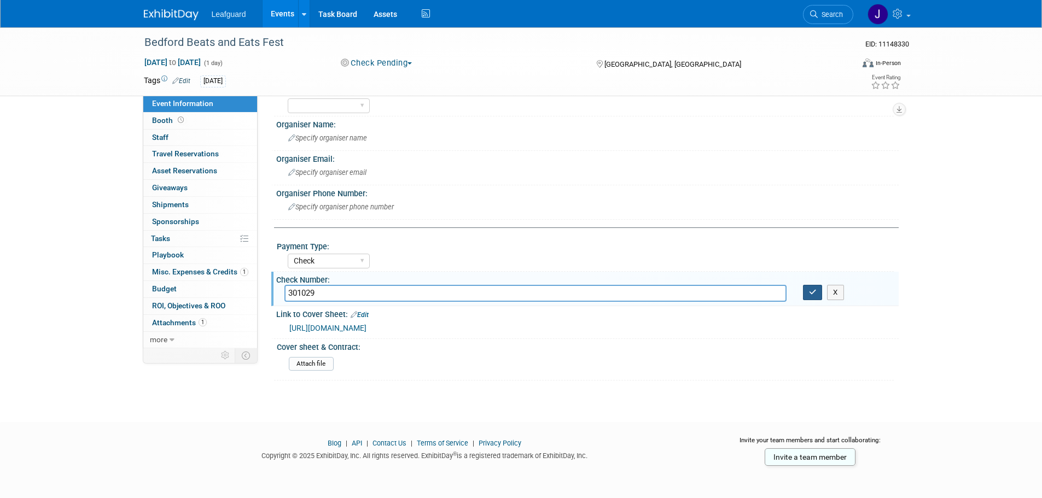
type input "301029"
click at [816, 287] on button "button" at bounding box center [813, 292] width 20 height 15
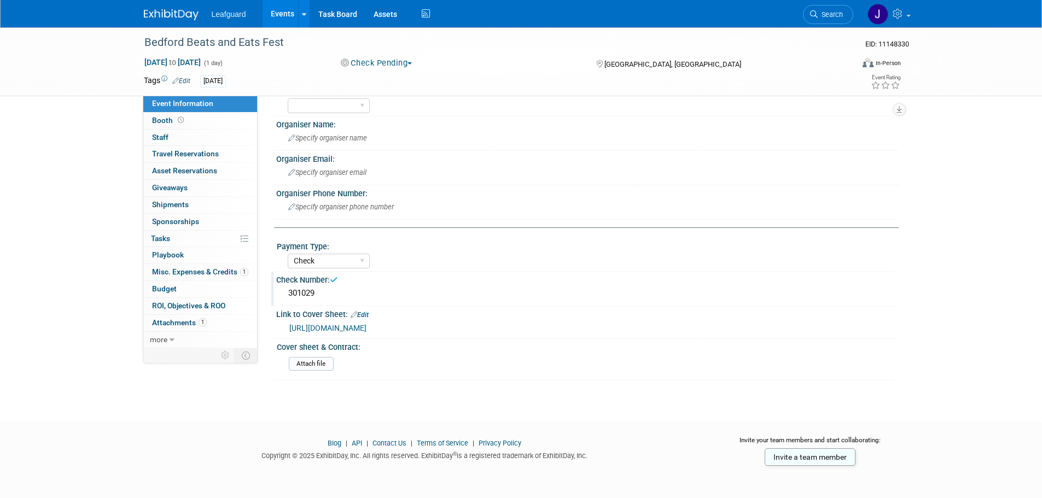
click at [187, 73] on div "Tags Edit 7.30.25" at bounding box center [458, 81] width 629 height 16
click at [184, 77] on link "Edit" at bounding box center [181, 81] width 18 height 8
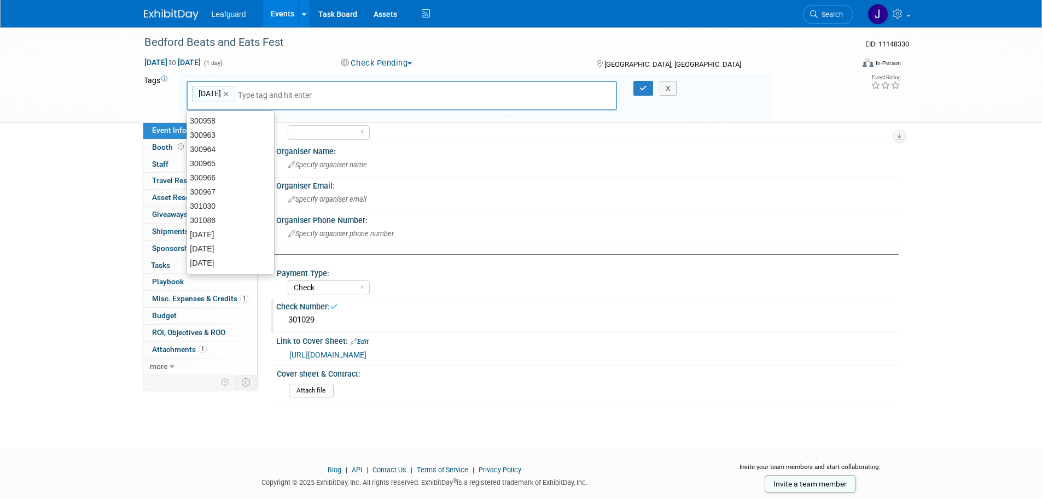
click at [258, 91] on input "text" at bounding box center [282, 95] width 88 height 11
paste input "301029"
type input "301029"
type input "7.30.25, 301029"
click at [652, 86] on div "X" at bounding box center [673, 88] width 50 height 15
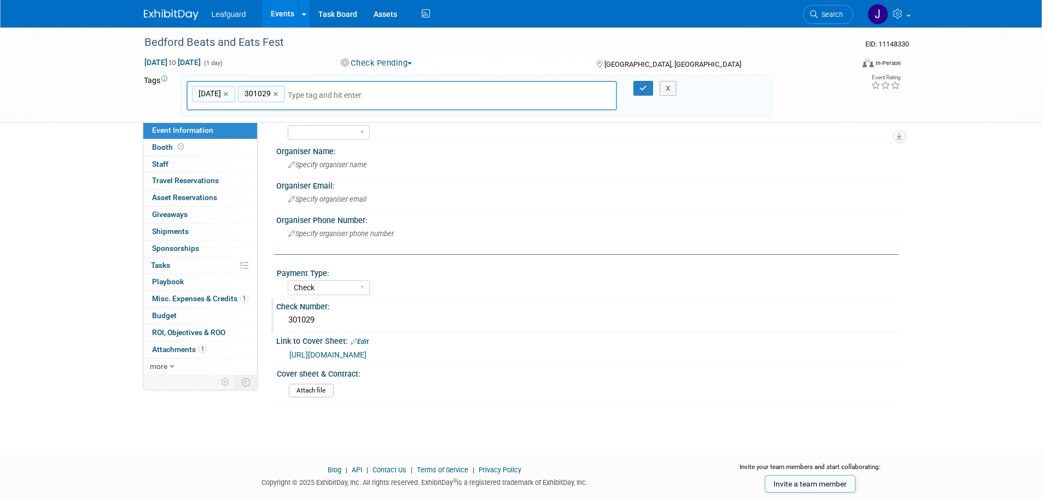
click at [651, 87] on div "X" at bounding box center [673, 88] width 50 height 15
click at [646, 88] on icon "button" at bounding box center [643, 88] width 8 height 7
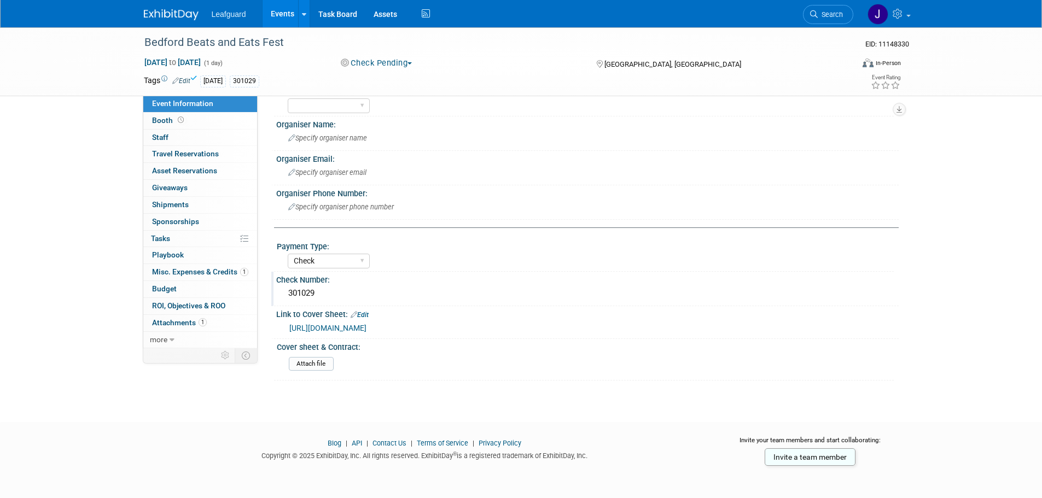
click at [166, 11] on img at bounding box center [171, 14] width 55 height 11
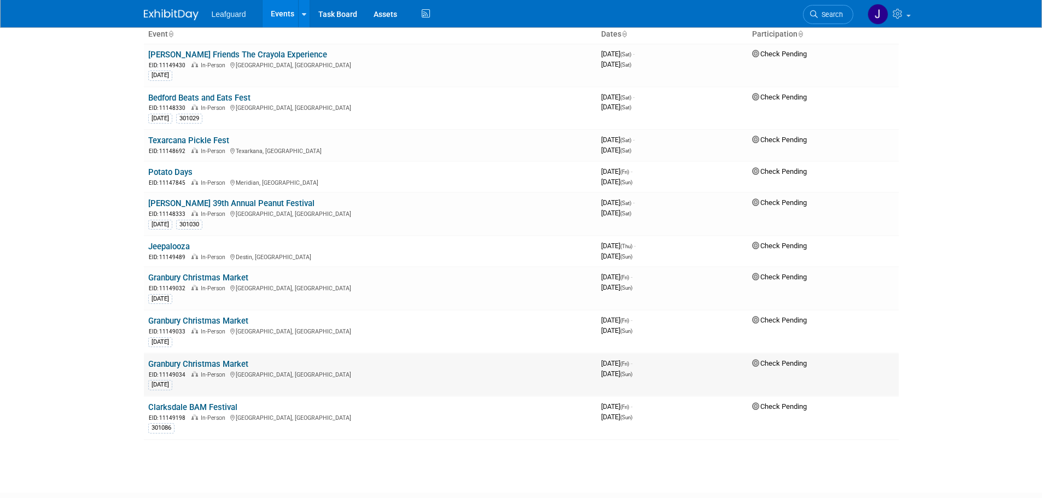
scroll to position [73, 0]
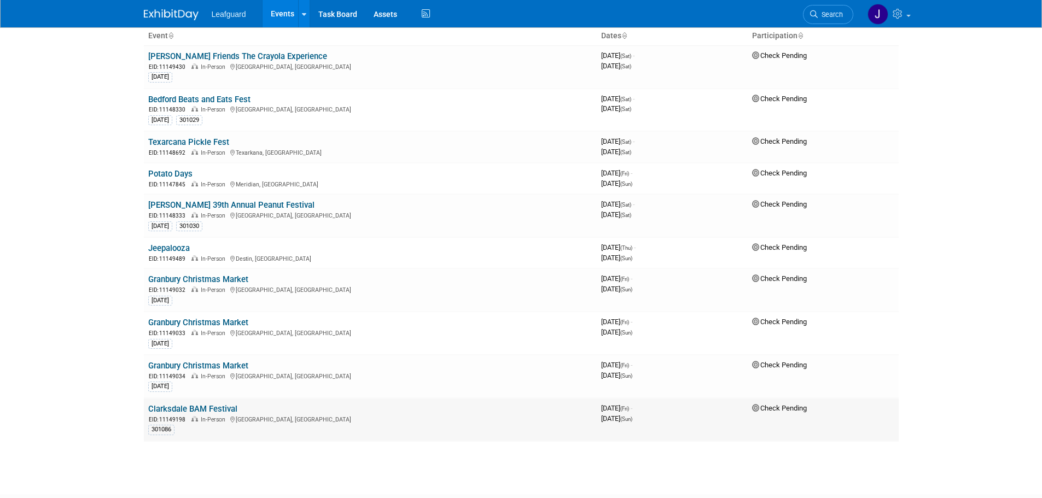
click at [219, 408] on link "Clarksdale BAM Festival" at bounding box center [192, 409] width 89 height 10
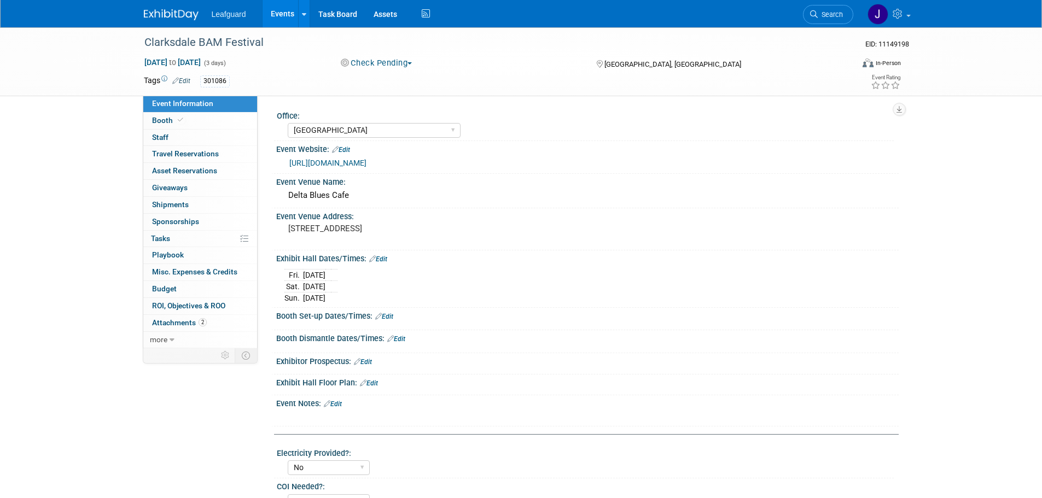
select select "[GEOGRAPHIC_DATA]"
select select "No"
select select "Check"
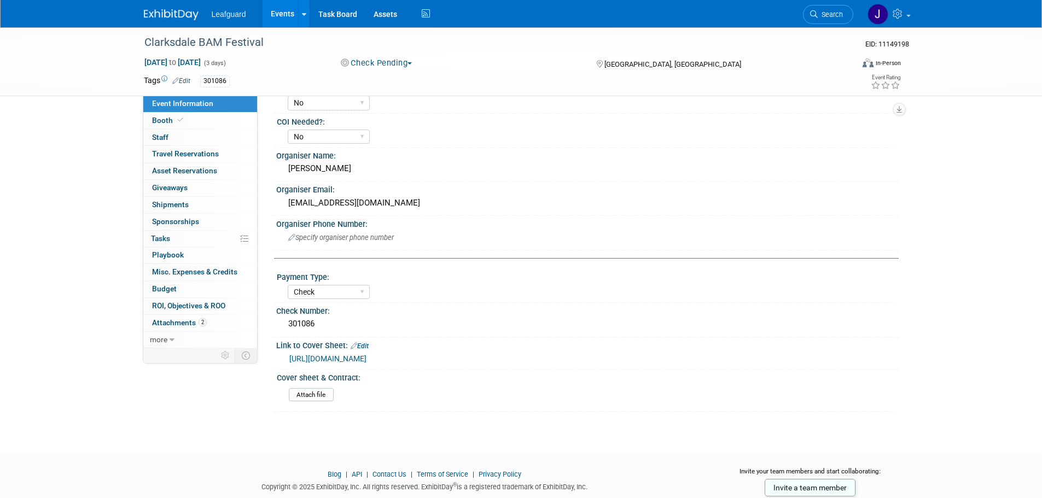
scroll to position [396, 0]
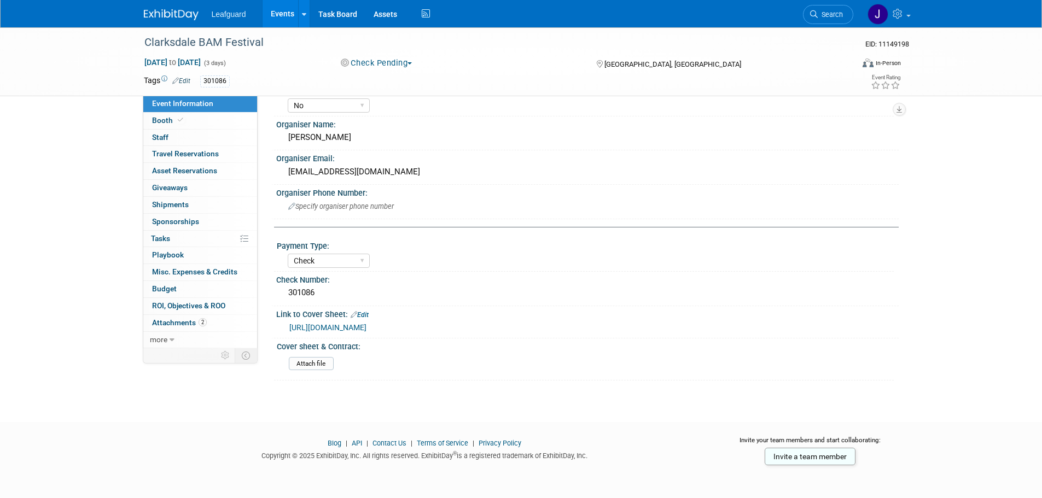
click at [367, 326] on link "[URL][DOMAIN_NAME]" at bounding box center [327, 327] width 77 height 9
click at [193, 327] on link "2 Attachments 2" at bounding box center [200, 323] width 114 height 16
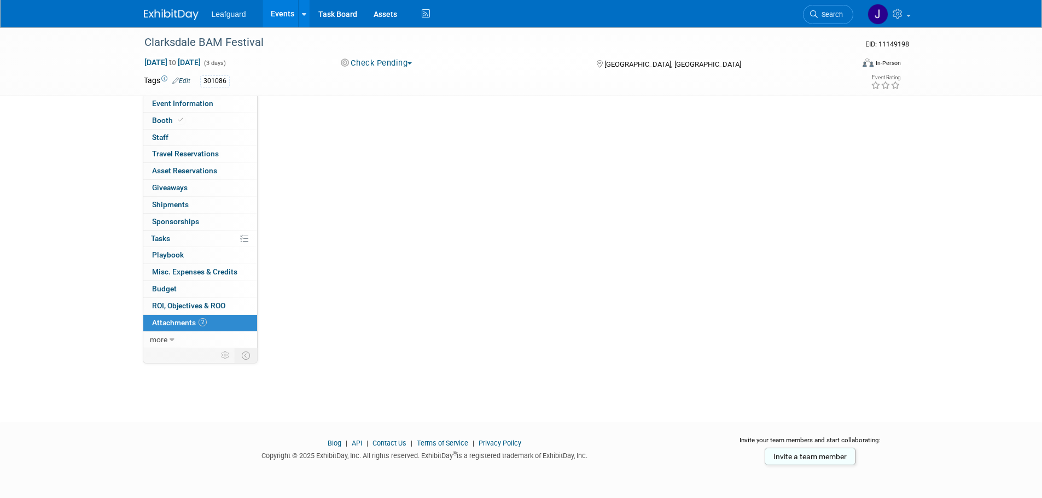
scroll to position [0, 0]
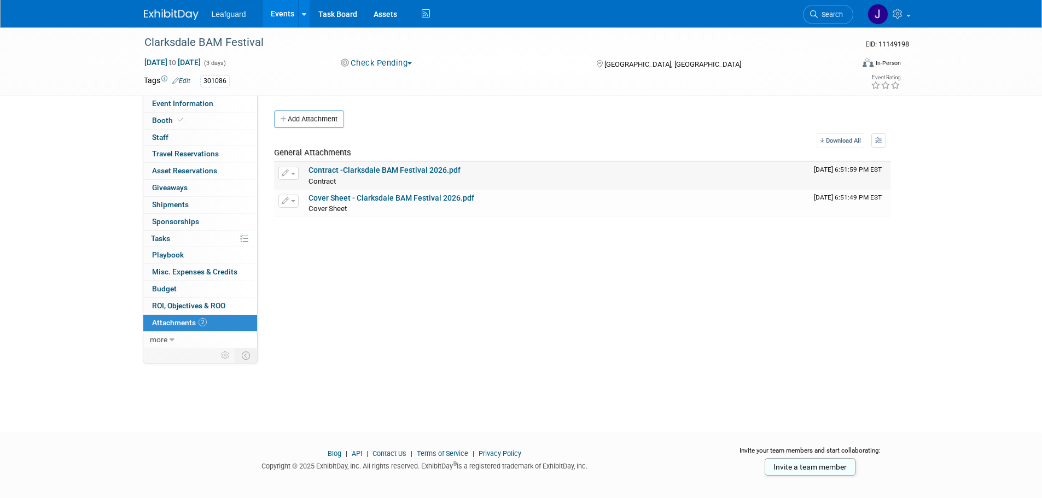
click at [399, 167] on link "Contract -Clarksdale BAM Festival 2026.pdf" at bounding box center [385, 170] width 152 height 9
click at [390, 64] on button "Check Pending" at bounding box center [376, 62] width 79 height 11
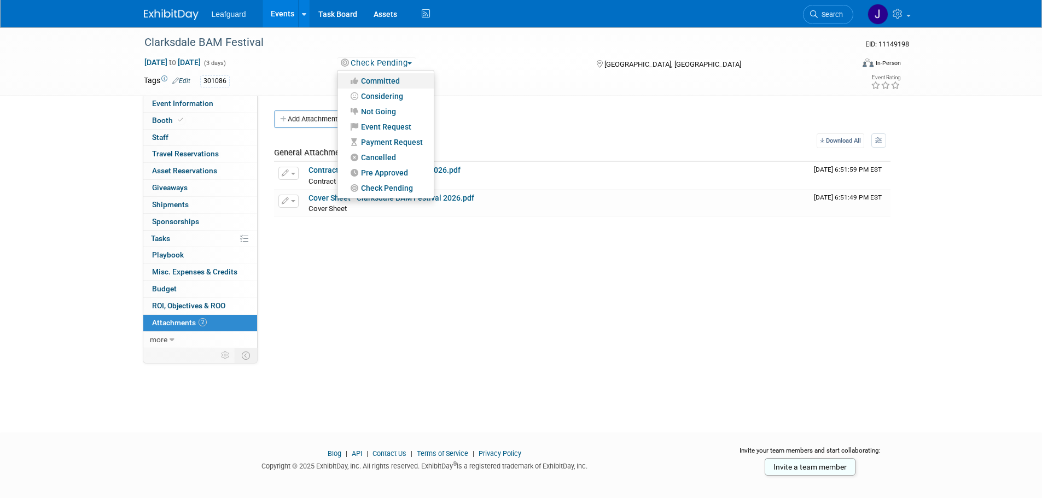
click at [386, 81] on link "Committed" at bounding box center [386, 80] width 96 height 15
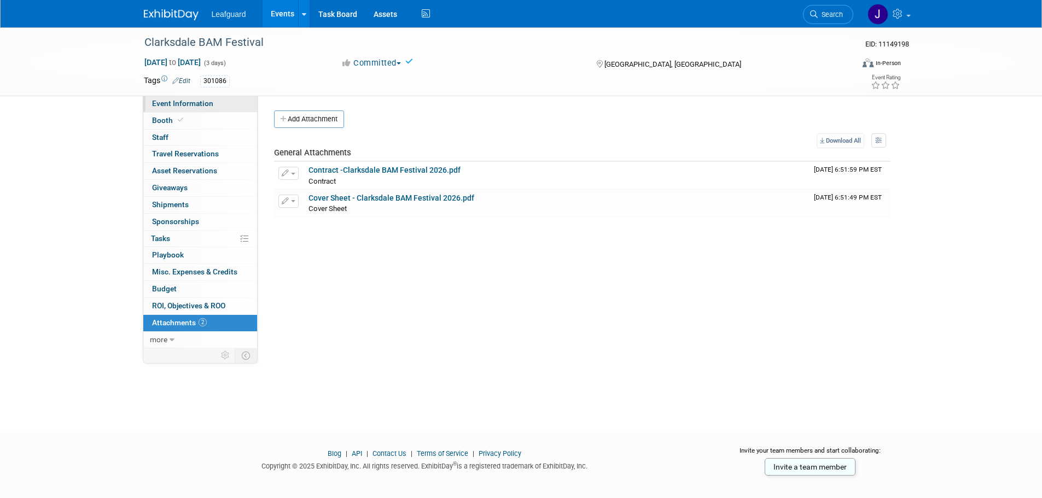
click at [179, 103] on span "Event Information" at bounding box center [182, 103] width 61 height 9
select select "[GEOGRAPHIC_DATA]"
select select "No"
select select "Check"
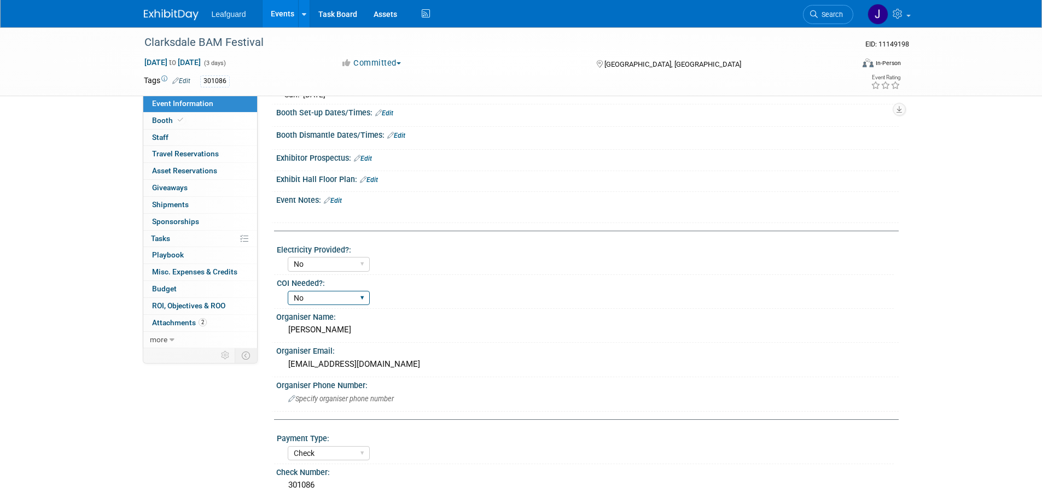
scroll to position [141, 0]
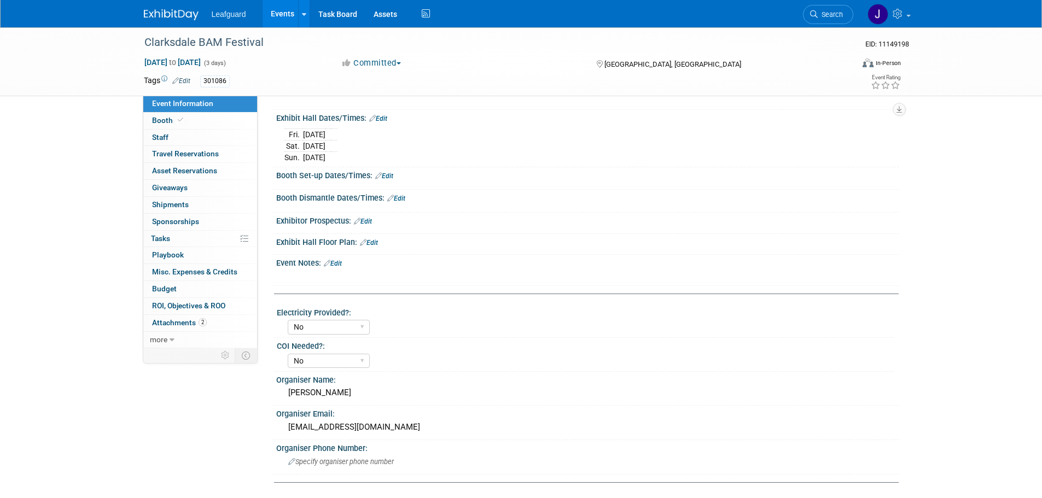
click at [339, 264] on link "Edit" at bounding box center [333, 264] width 18 height 8
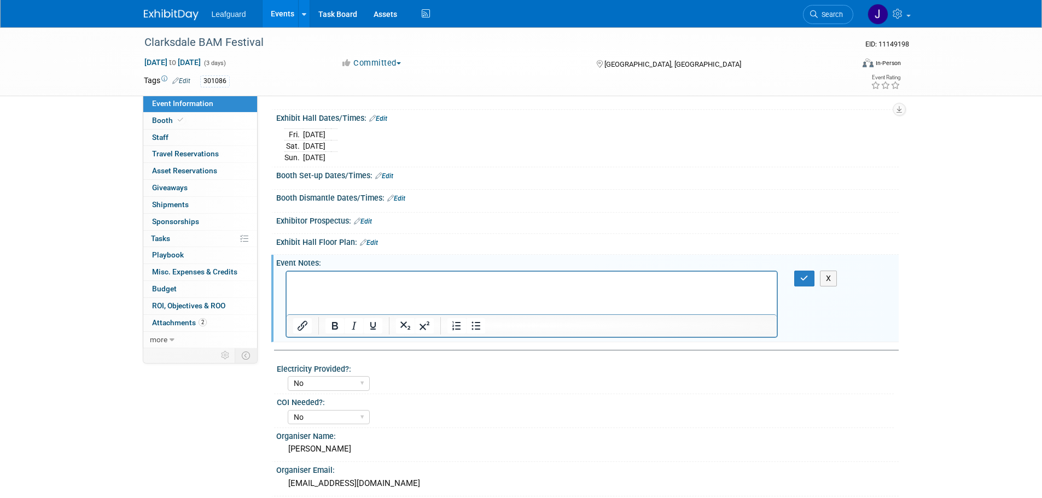
scroll to position [0, 0]
click at [805, 276] on icon "button" at bounding box center [804, 279] width 8 height 8
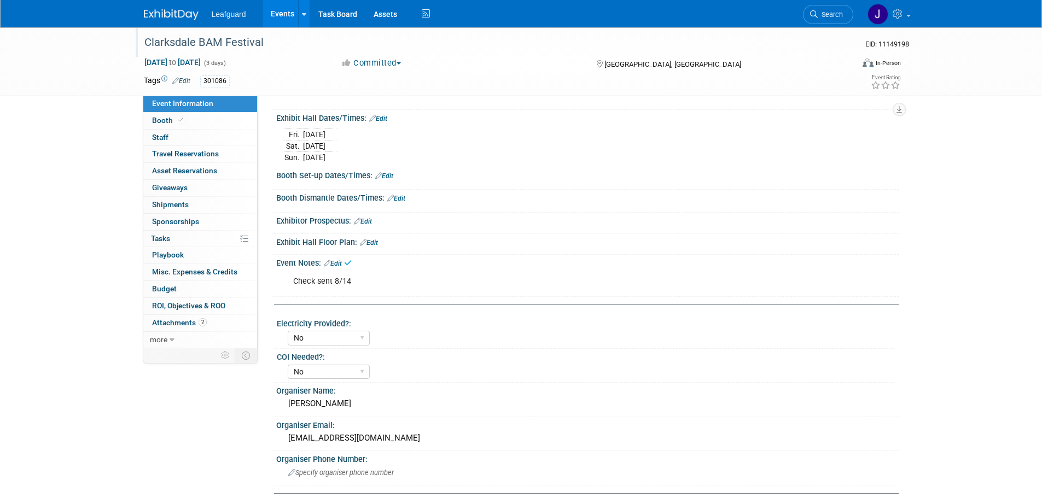
click at [193, 42] on div "Clarksdale BAM Festival" at bounding box center [489, 43] width 696 height 20
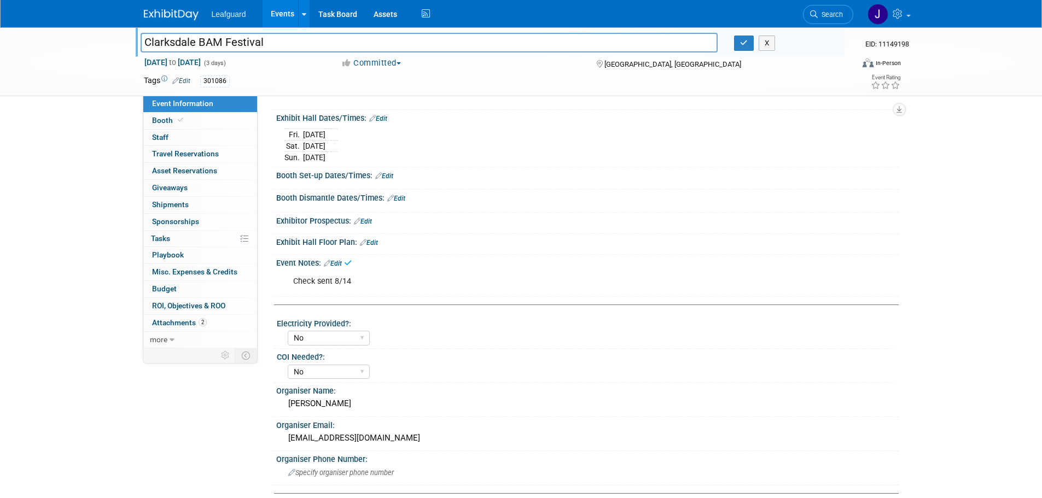
click at [179, 18] on img at bounding box center [171, 14] width 55 height 11
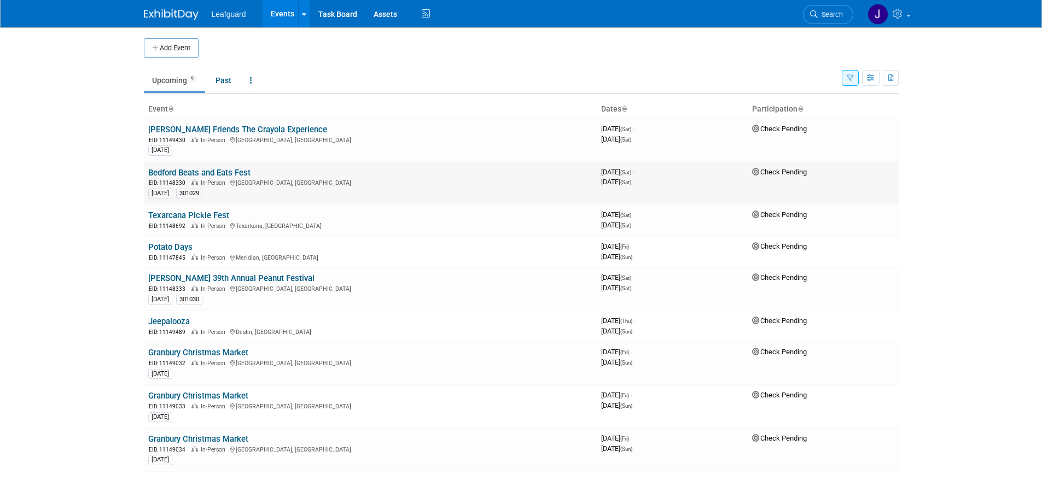
click at [216, 172] on link "Bedford Beats and Eats Fest" at bounding box center [199, 173] width 102 height 10
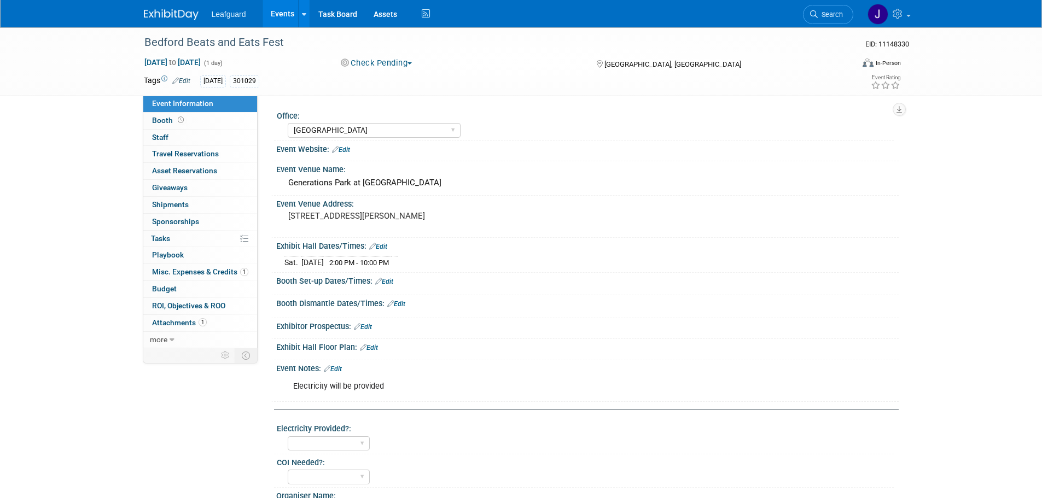
select select "[GEOGRAPHIC_DATA]"
select select "Check"
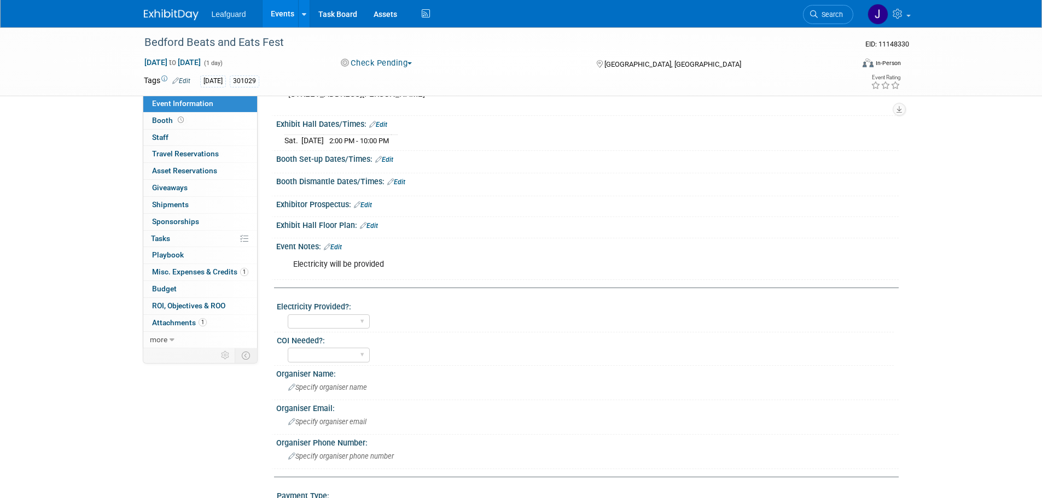
scroll to position [43, 0]
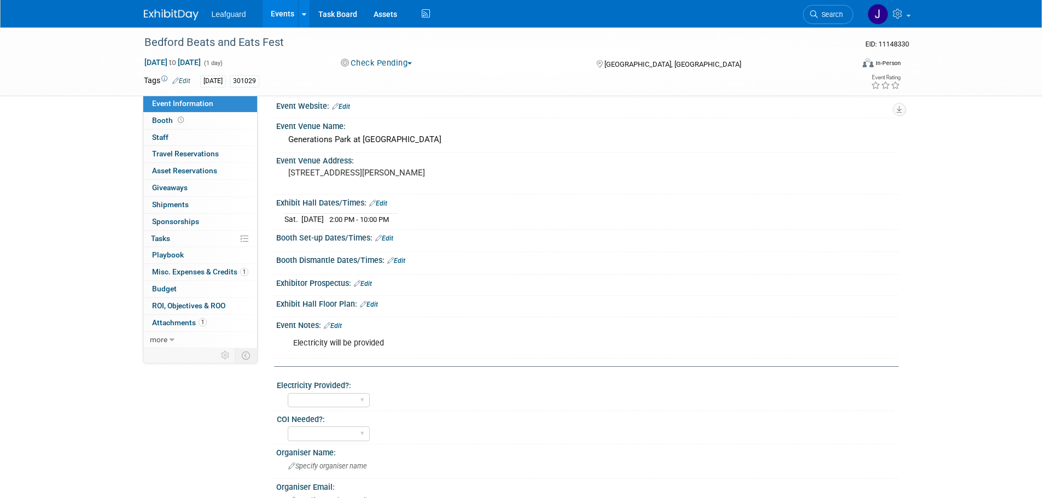
click at [341, 325] on link "Edit" at bounding box center [333, 326] width 18 height 8
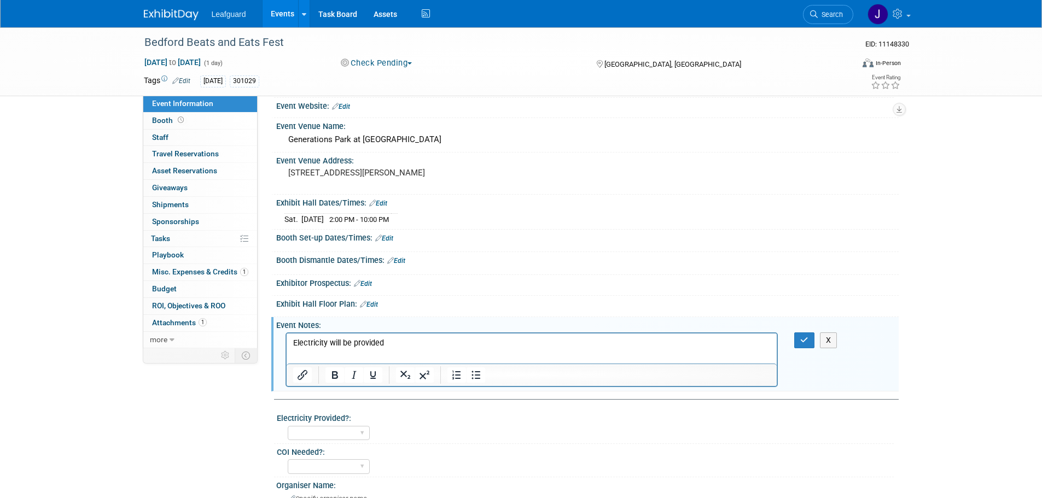
scroll to position [0, 0]
click at [441, 339] on p "Electricity will be provided" at bounding box center [532, 343] width 478 height 11
click at [806, 344] on button "button" at bounding box center [804, 341] width 20 height 16
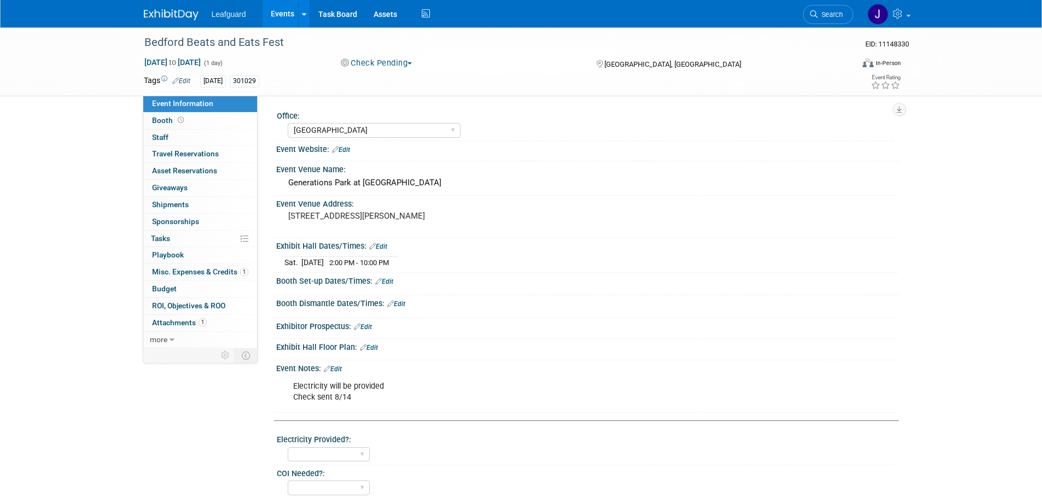
click at [386, 63] on button "Check Pending" at bounding box center [376, 62] width 79 height 11
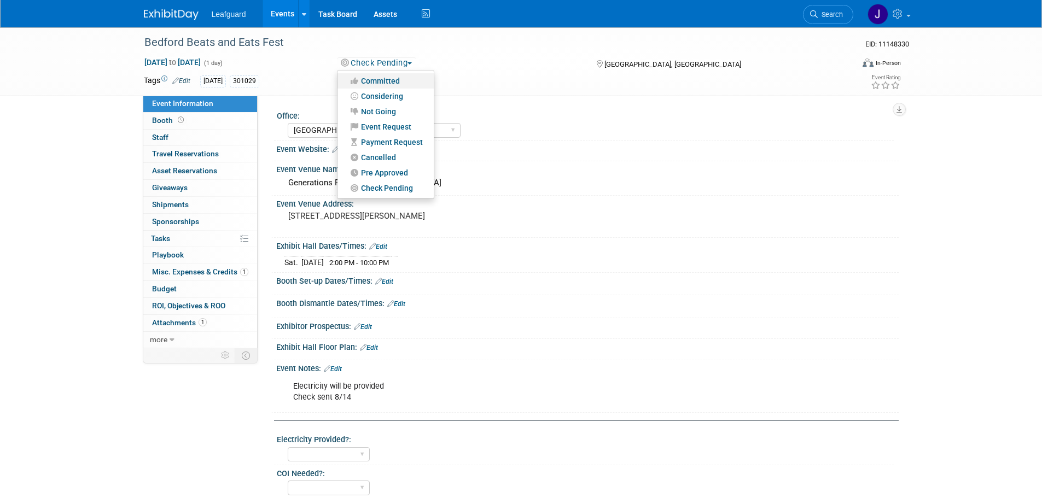
click at [394, 81] on link "Committed" at bounding box center [386, 80] width 96 height 15
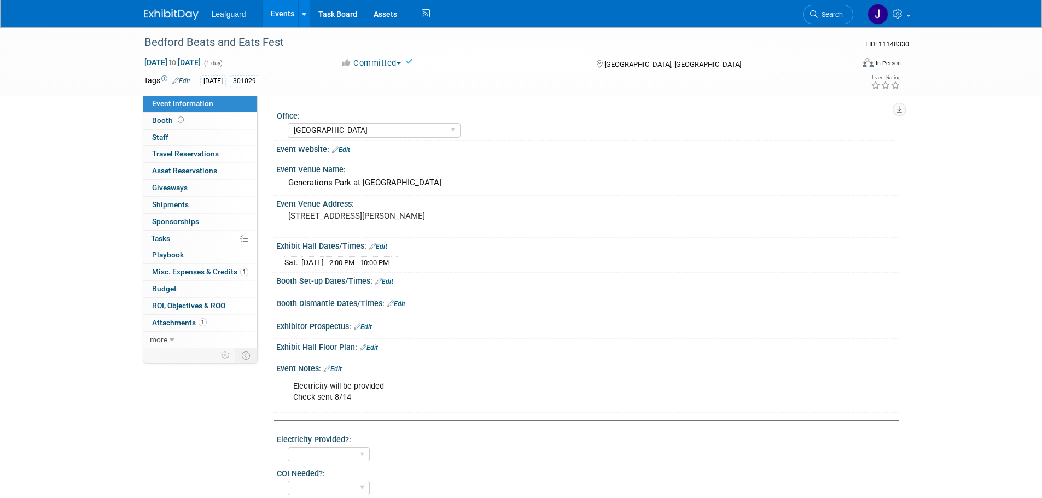
click at [154, 14] on img at bounding box center [171, 14] width 55 height 11
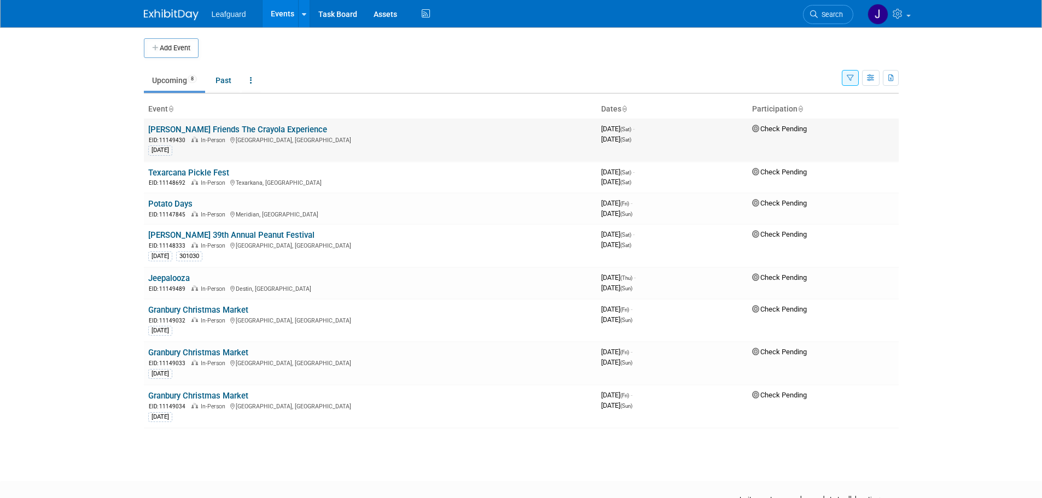
click at [236, 129] on link "[PERSON_NAME] Friends The Crayola Experience" at bounding box center [237, 130] width 179 height 10
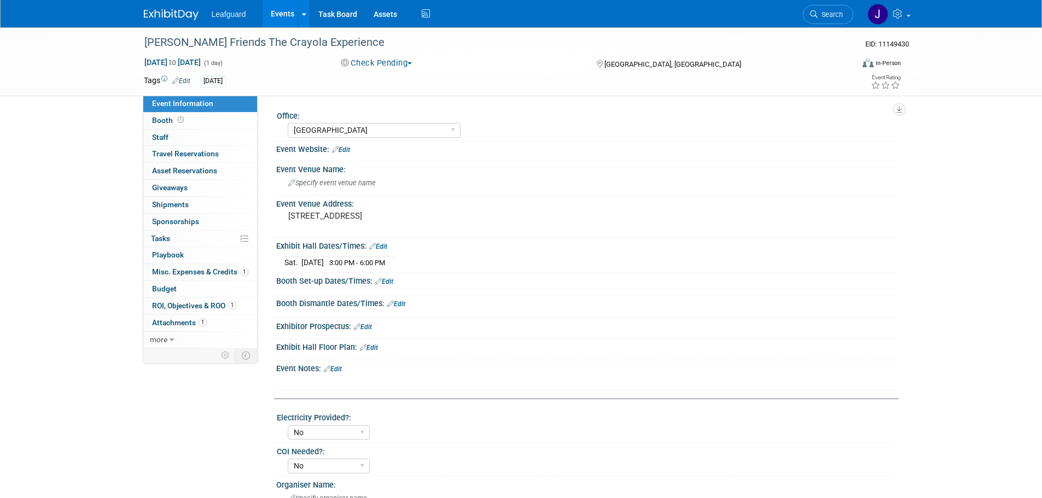
select select "[GEOGRAPHIC_DATA]"
select select "No"
select select "Check"
click at [379, 61] on button "Check Pending" at bounding box center [376, 62] width 79 height 11
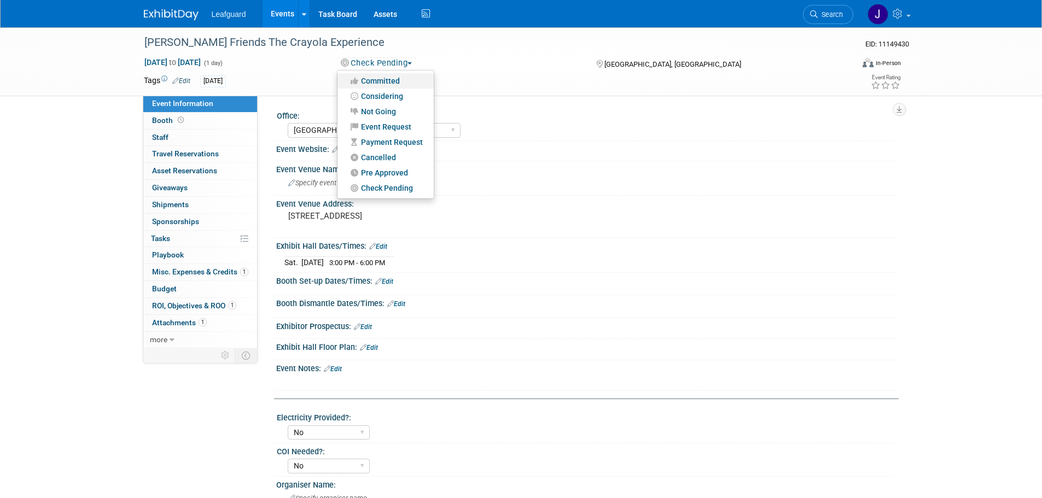
click at [396, 79] on link "Committed" at bounding box center [386, 80] width 96 height 15
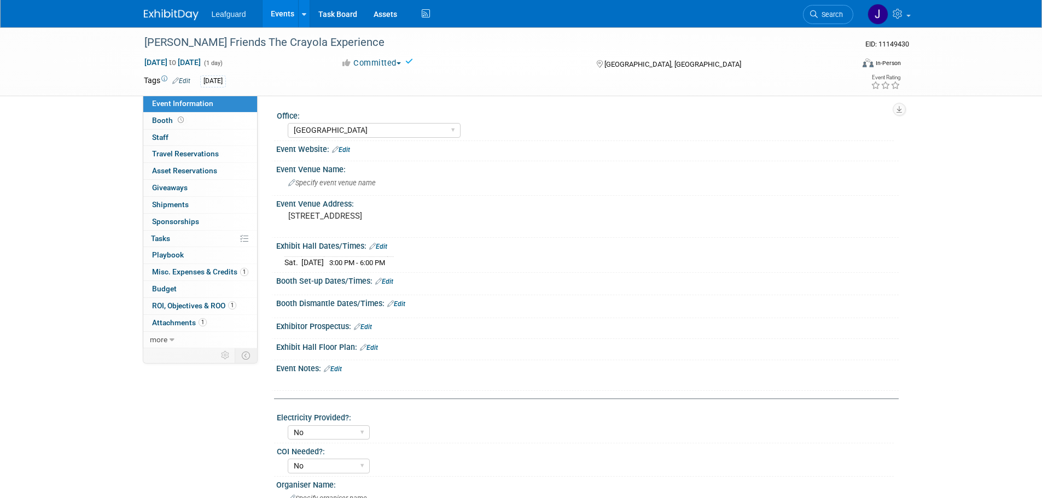
click at [179, 17] on img at bounding box center [171, 14] width 55 height 11
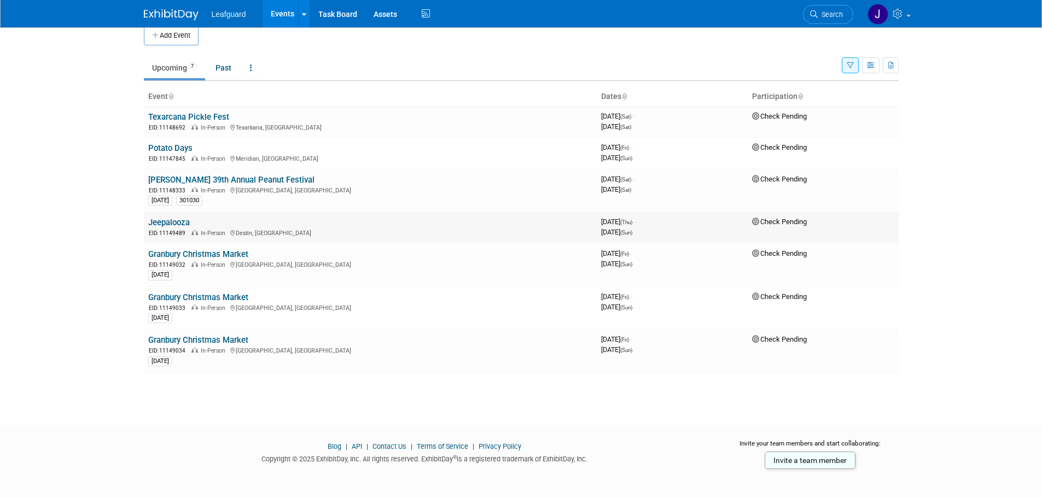
scroll to position [16, 0]
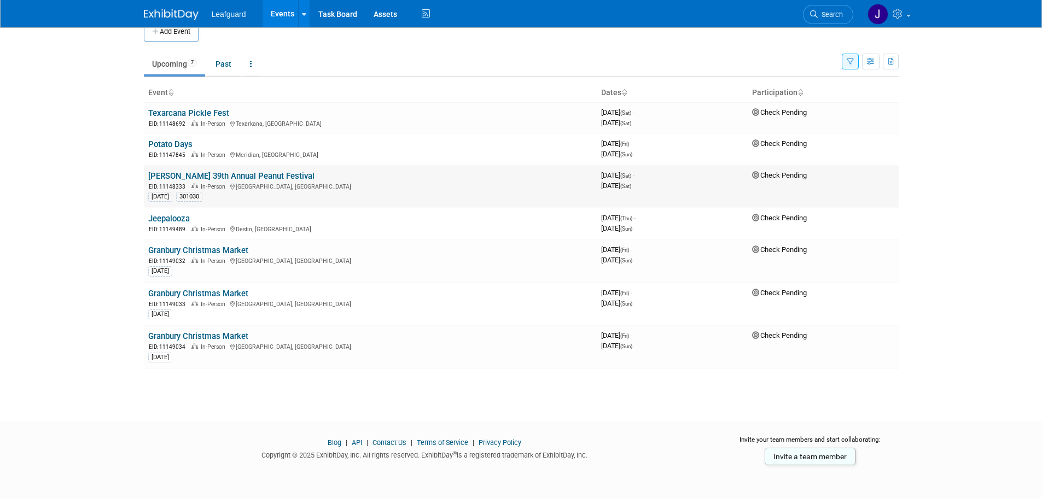
click at [224, 176] on link "[PERSON_NAME] 39th Annual Peanut Festival" at bounding box center [231, 176] width 166 height 10
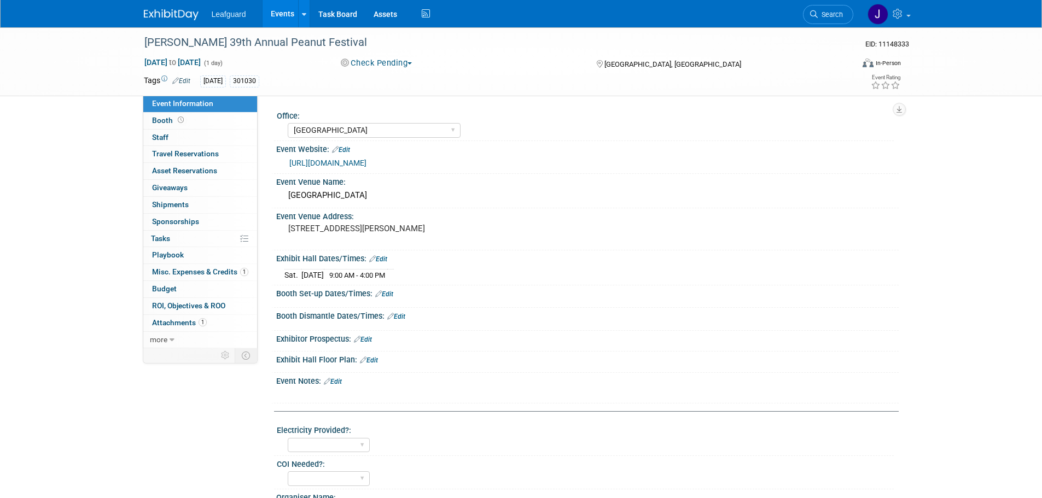
select select "[GEOGRAPHIC_DATA]"
select select "Check"
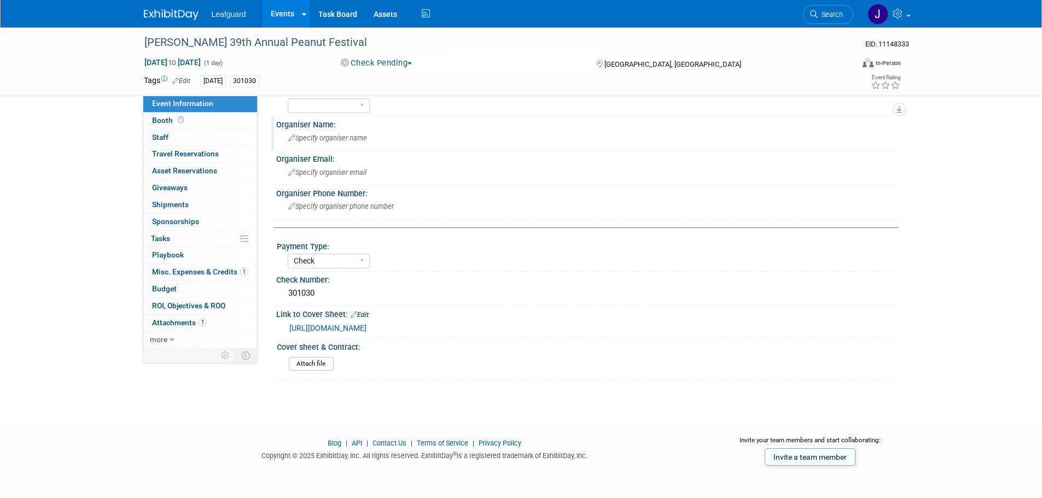
scroll to position [227, 0]
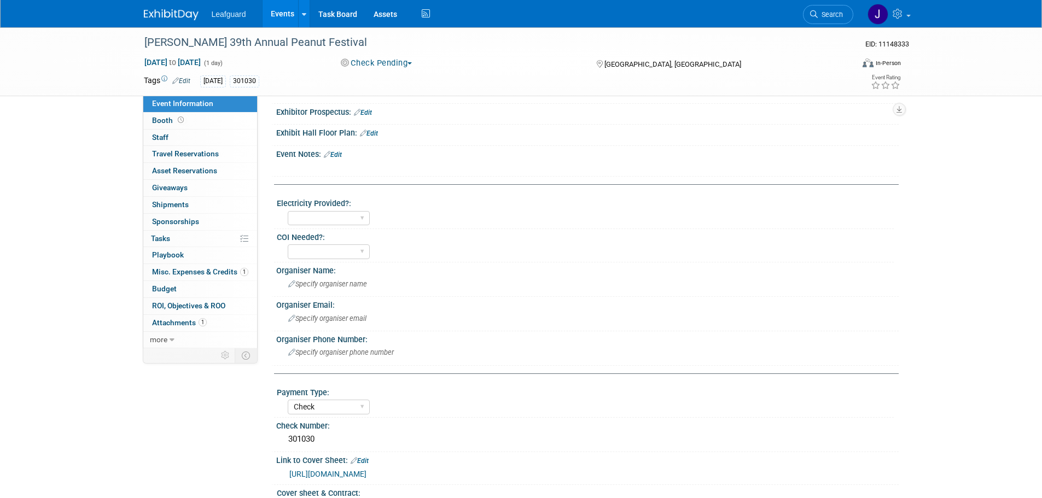
click at [335, 152] on link "Edit" at bounding box center [333, 155] width 18 height 8
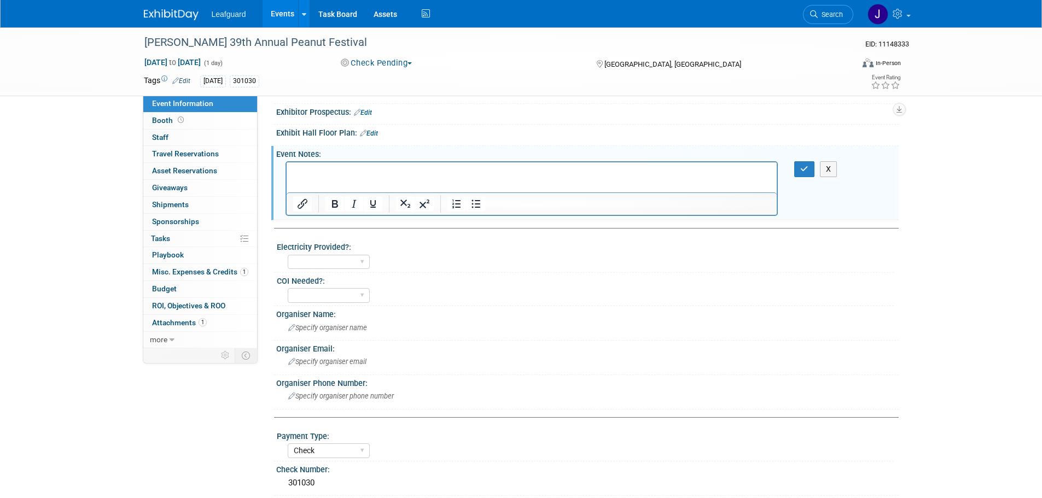
scroll to position [0, 0]
click at [358, 177] on p "Rich Text Area. Press ALT-0 for help." at bounding box center [532, 172] width 478 height 11
click at [377, 67] on button "Check Pending" at bounding box center [376, 62] width 79 height 11
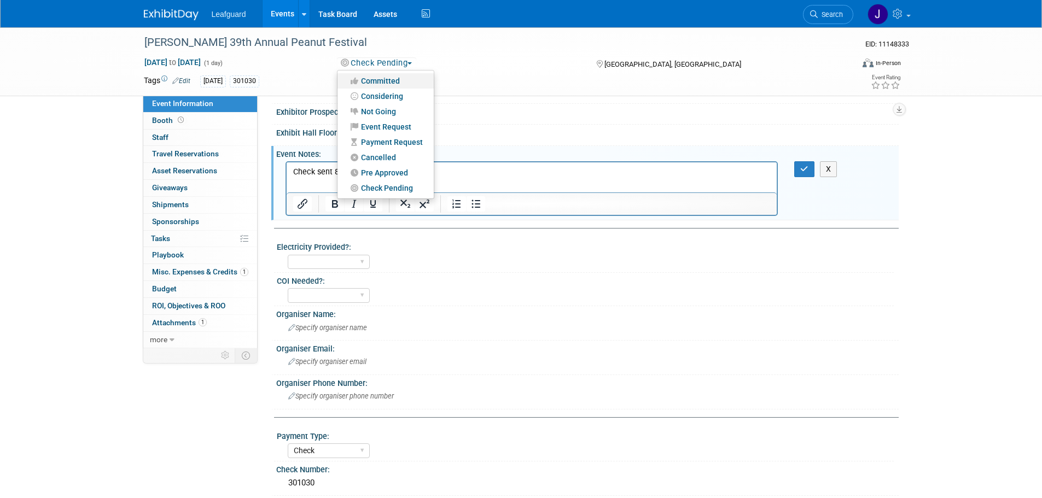
click at [397, 75] on link "Committed" at bounding box center [386, 80] width 96 height 15
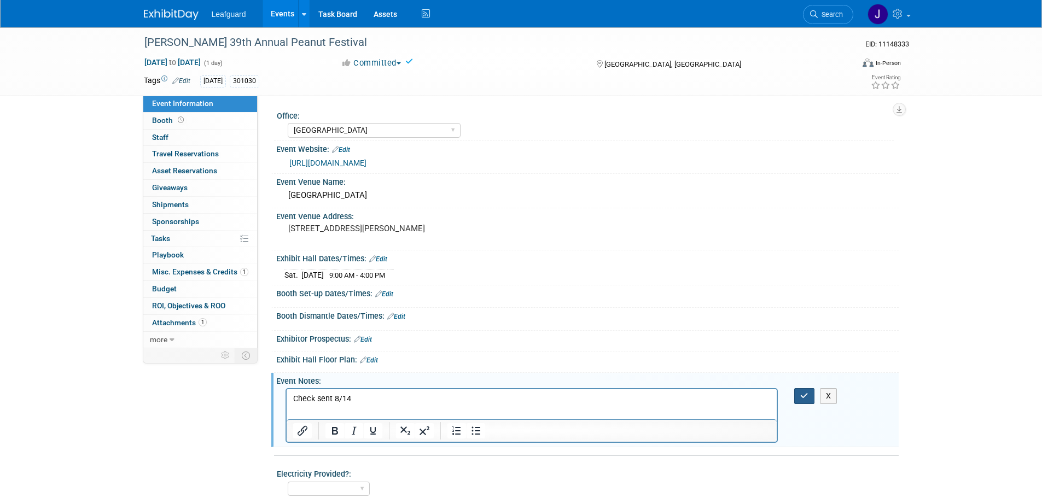
click at [801, 394] on icon "button" at bounding box center [804, 396] width 8 height 8
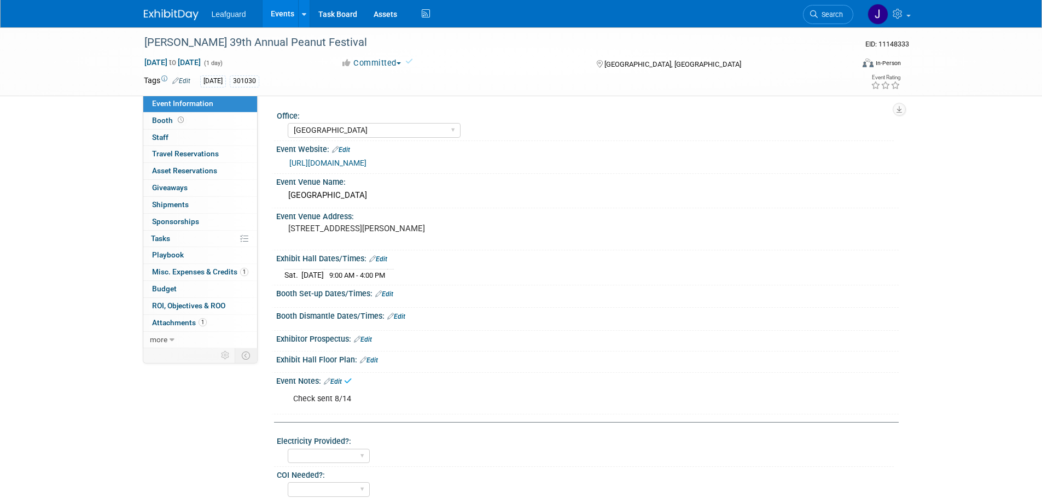
click at [189, 12] on img at bounding box center [171, 14] width 55 height 11
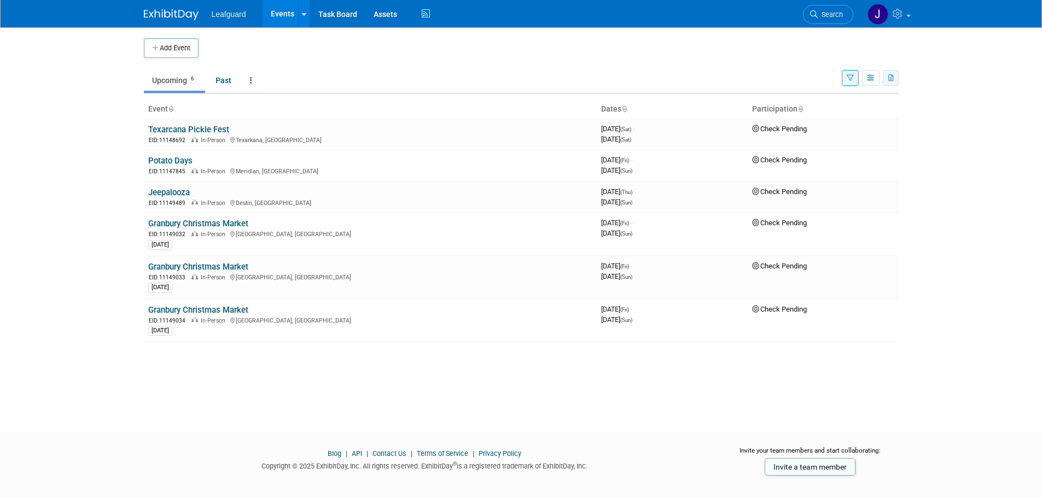
click at [890, 80] on icon "button" at bounding box center [891, 78] width 6 height 7
click at [853, 115] on span "(6 Events)" at bounding box center [865, 113] width 30 height 8
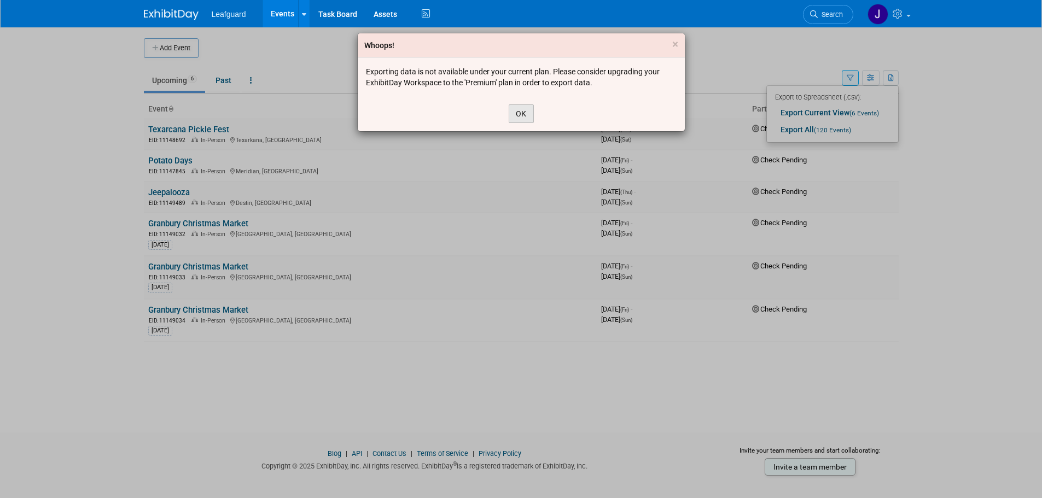
click at [529, 108] on button "OK" at bounding box center [521, 113] width 25 height 19
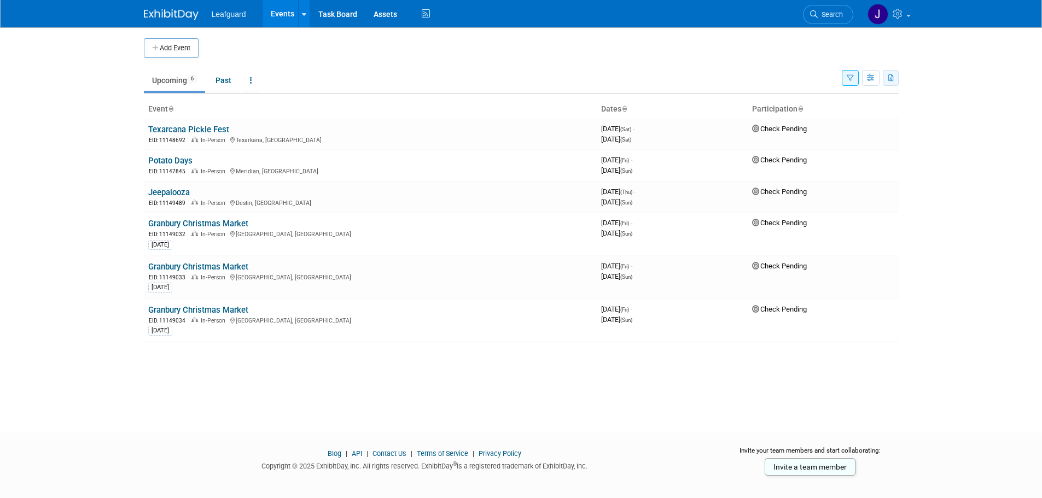
click at [892, 79] on icon "button" at bounding box center [891, 78] width 6 height 7
click at [845, 110] on link "Export Current View (6 Events)" at bounding box center [832, 112] width 115 height 15
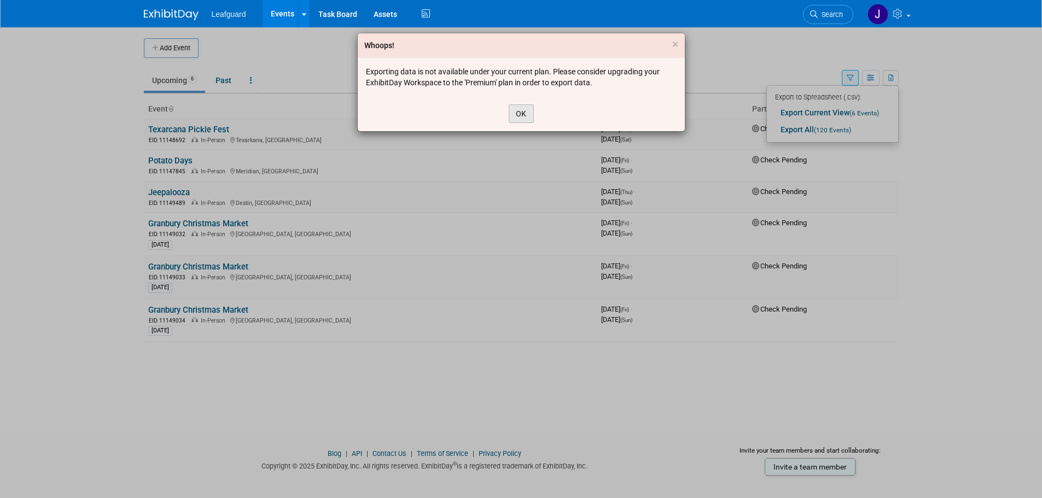
click at [516, 107] on button "OK" at bounding box center [521, 113] width 25 height 19
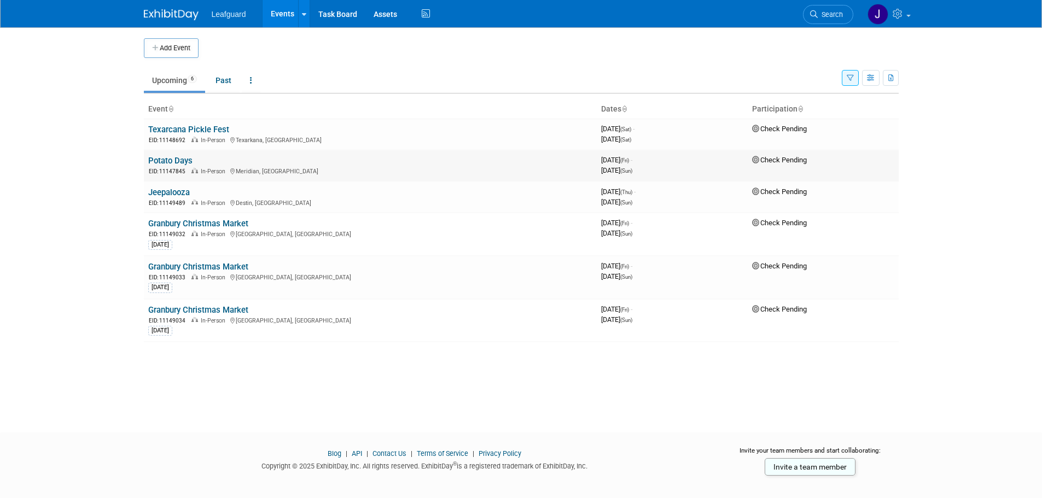
click at [158, 153] on td "Potato Days EID: 11147845 In-Person Meridian, ID" at bounding box center [370, 165] width 453 height 31
click at [164, 157] on link "Potato Days" at bounding box center [170, 161] width 44 height 10
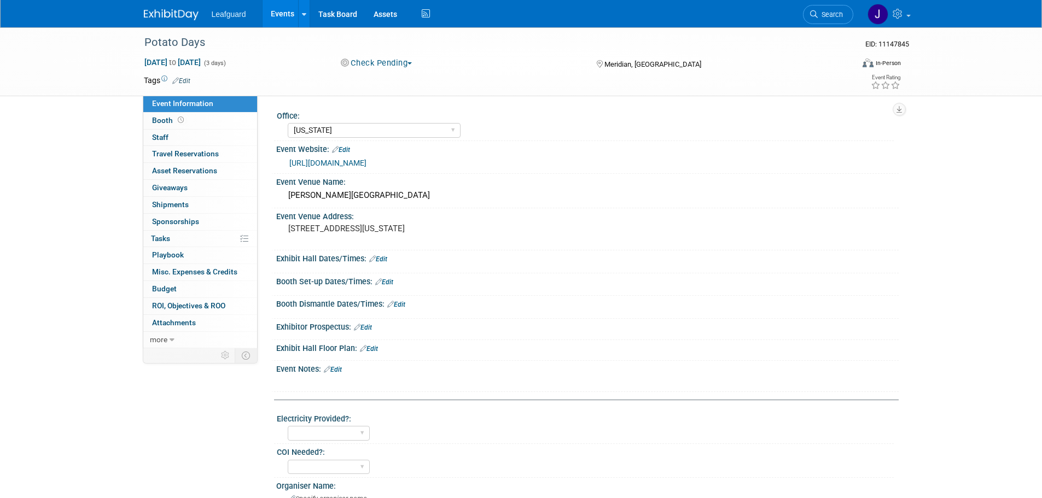
select select "[US_STATE]"
click at [395, 65] on button "Check Pending" at bounding box center [376, 62] width 79 height 11
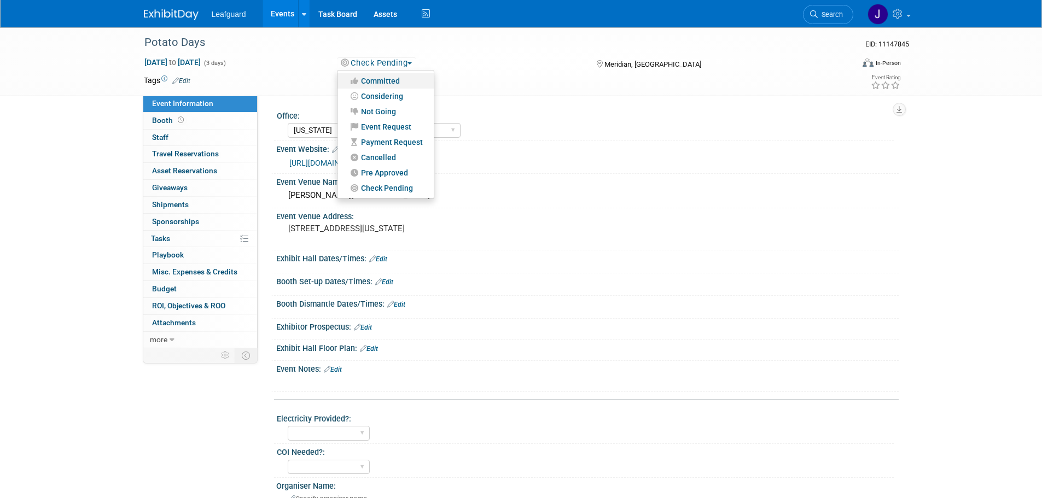
click at [392, 76] on link "Committed" at bounding box center [386, 80] width 96 height 15
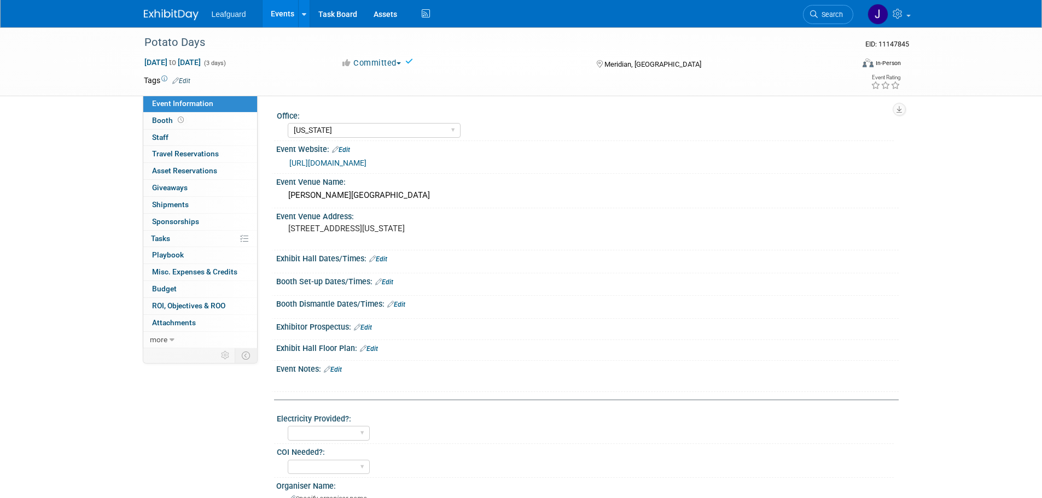
click at [183, 15] on img at bounding box center [171, 14] width 55 height 11
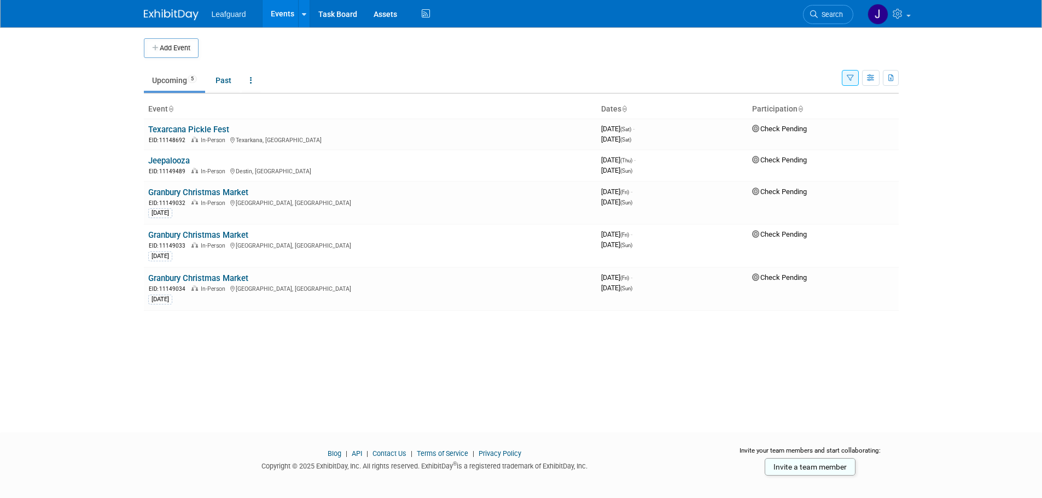
click at [177, 161] on link "Jeepalooza" at bounding box center [169, 161] width 42 height 10
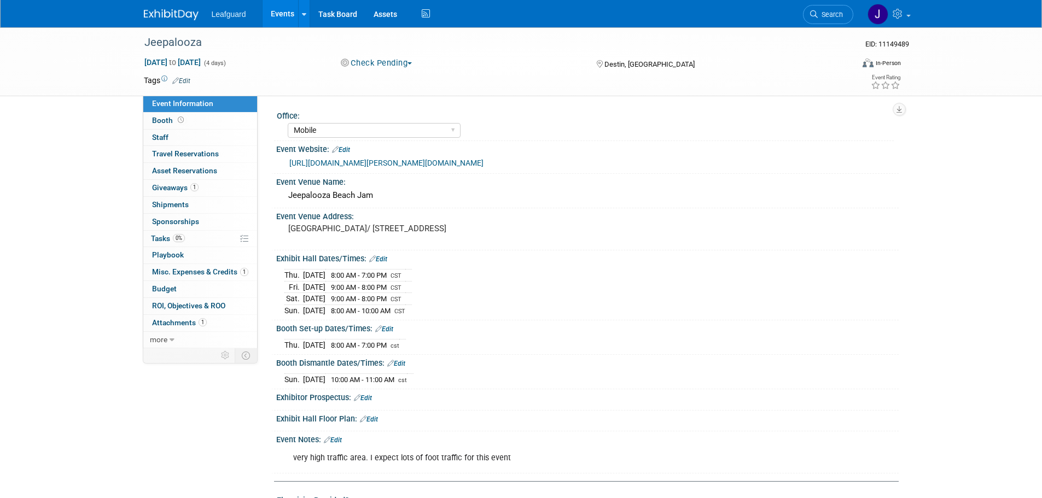
select select "Mobile"
select select "Yes"
select select "Check"
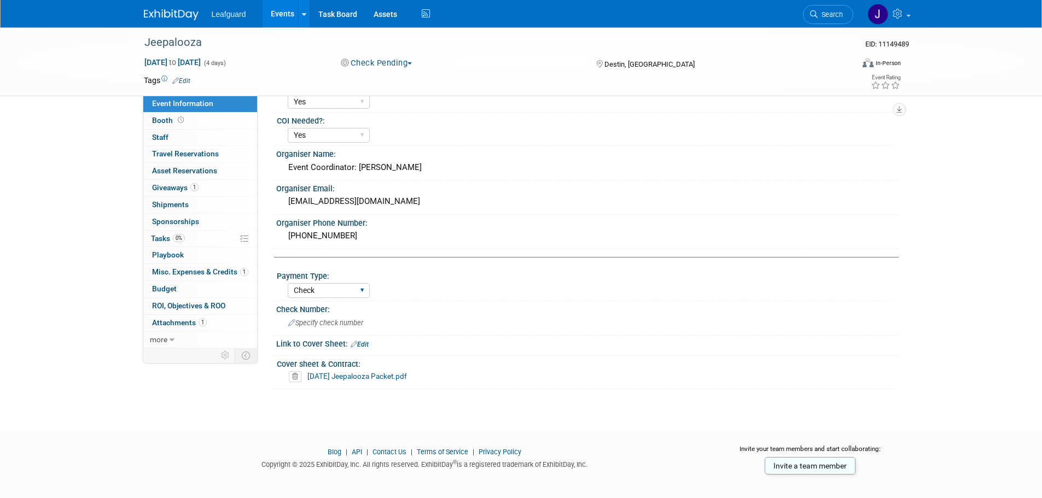
scroll to position [421, 0]
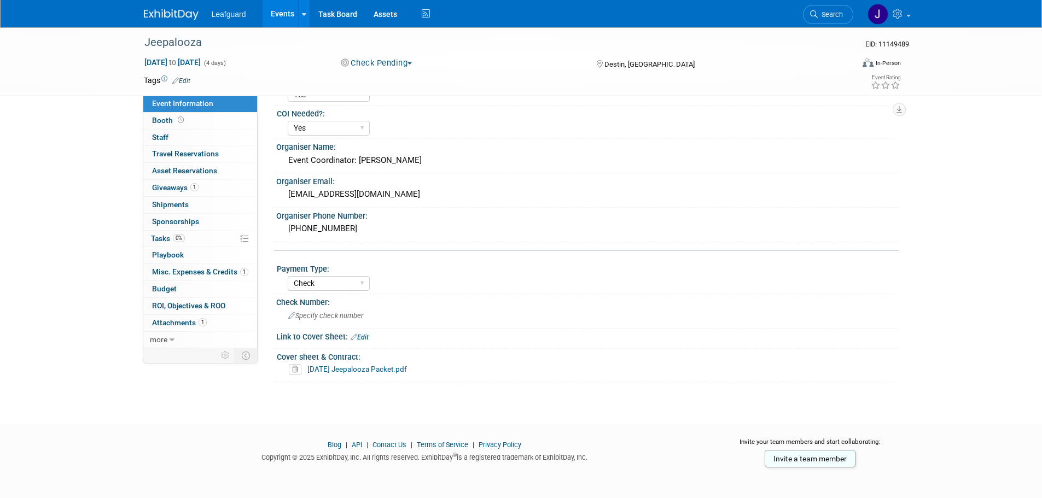
click at [356, 371] on link "10-24-25 Jeepalooza Packet.pdf" at bounding box center [357, 369] width 100 height 9
click at [378, 61] on button "Check Pending" at bounding box center [376, 62] width 79 height 11
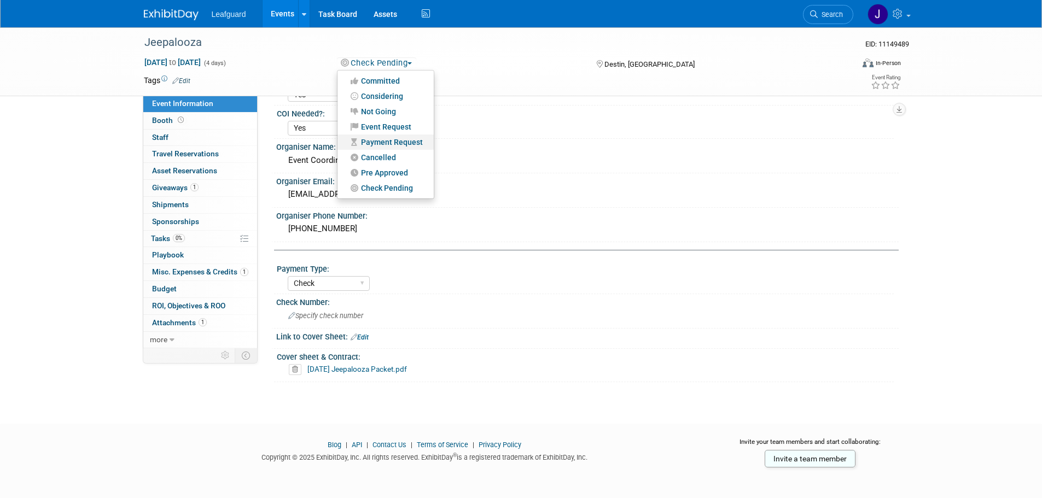
click at [389, 141] on link "Payment Request" at bounding box center [386, 142] width 96 height 15
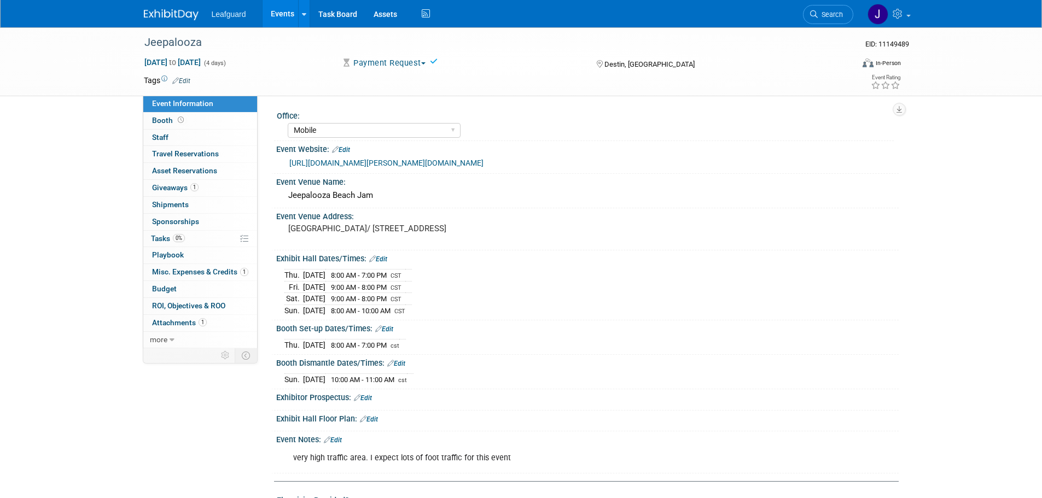
click at [183, 20] on img at bounding box center [171, 14] width 55 height 11
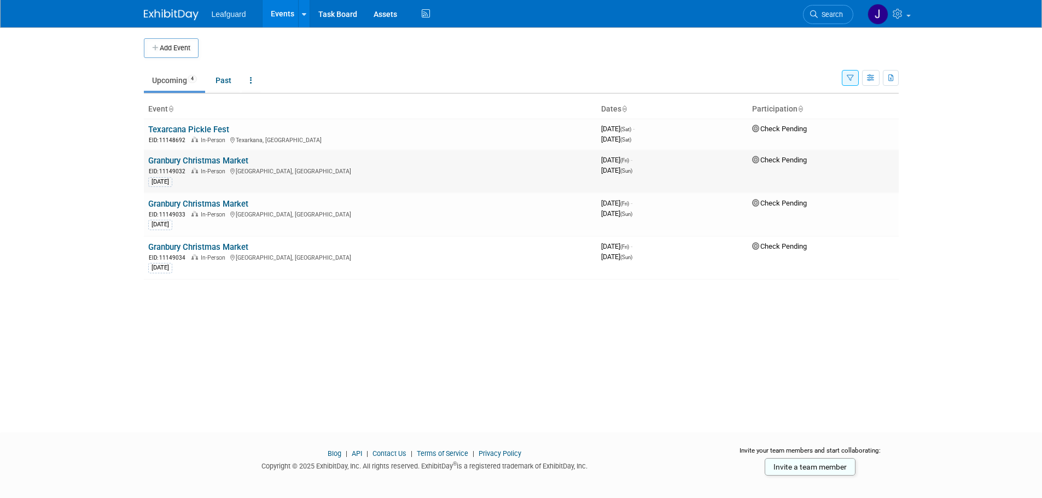
click at [177, 153] on td "Granbury Christmas Market EID: 11149032 In-Person [GEOGRAPHIC_DATA], [GEOGRAPHI…" at bounding box center [370, 171] width 453 height 43
click at [177, 155] on td "Granbury Christmas Market EID: 11149032 In-Person [GEOGRAPHIC_DATA], [GEOGRAPHI…" at bounding box center [370, 171] width 453 height 43
click at [178, 155] on td "Granbury Christmas Market EID: 11149032 In-Person [GEOGRAPHIC_DATA], [GEOGRAPHI…" at bounding box center [370, 171] width 453 height 43
click at [182, 159] on link "Granbury Christmas Market" at bounding box center [198, 161] width 100 height 10
click at [202, 199] on link "Granbury Christmas Market" at bounding box center [198, 204] width 100 height 10
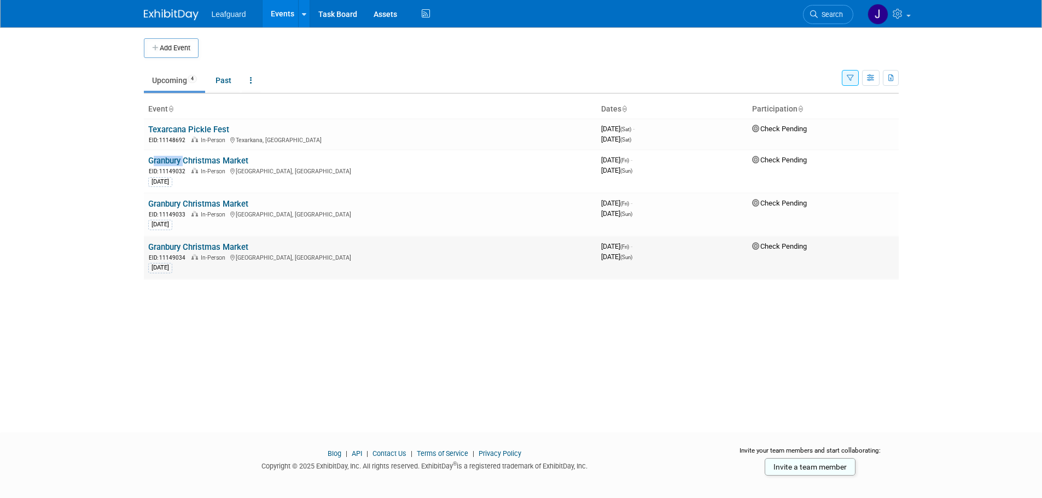
click at [210, 249] on link "Granbury Christmas Market" at bounding box center [198, 247] width 100 height 10
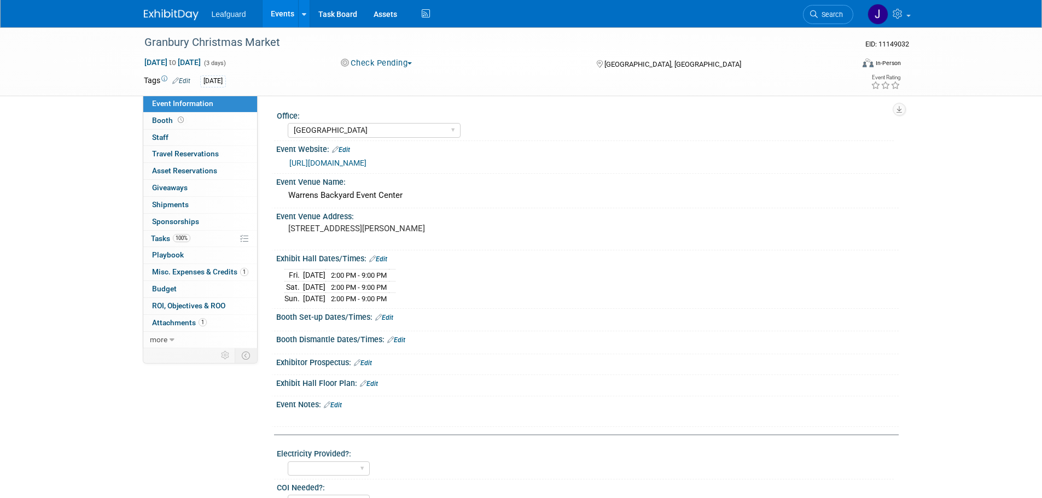
select select "Dallas"
select select "Check"
click at [184, 326] on span "Attachments 1" at bounding box center [179, 322] width 55 height 9
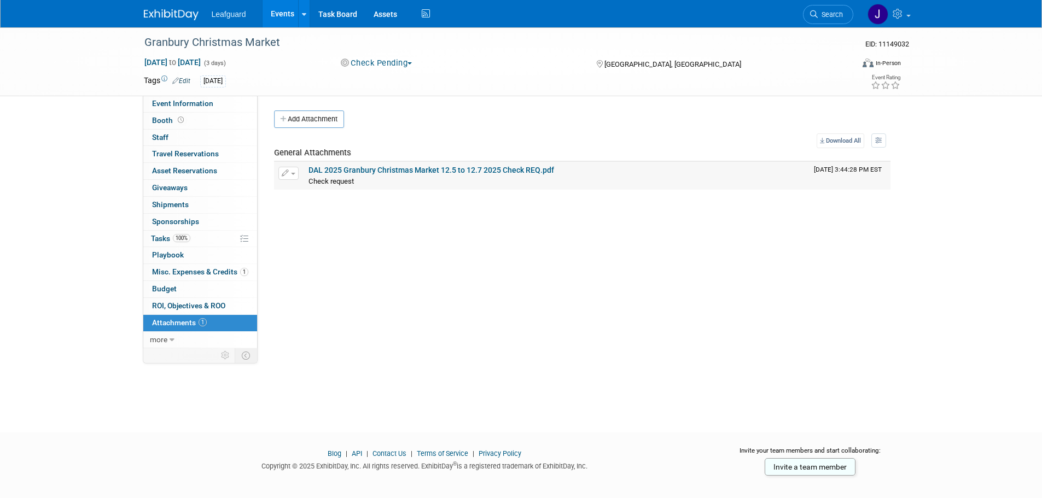
click at [449, 168] on link "DAL 2025 Granbury Christmas Market 12.5 to 12.7 2025 Check REQ.pdf" at bounding box center [432, 170] width 246 height 9
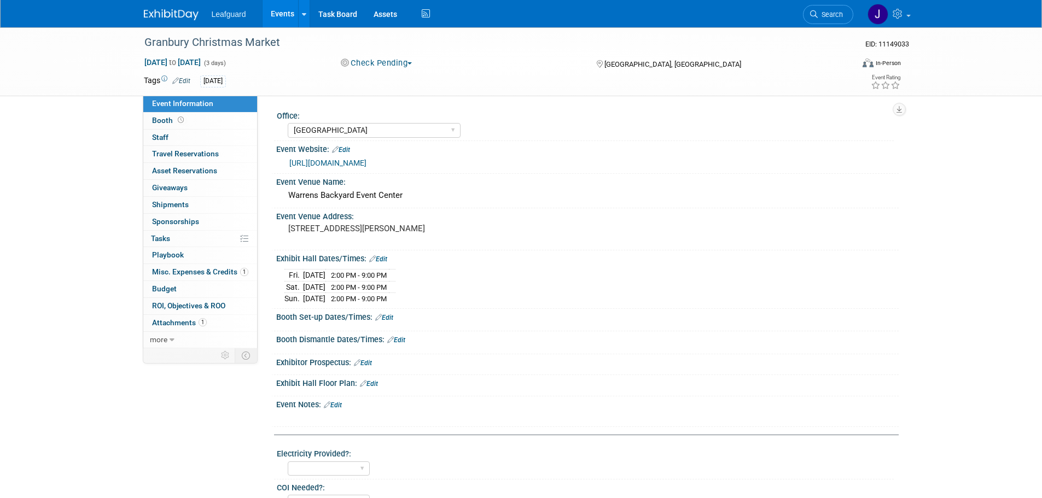
select select "[GEOGRAPHIC_DATA]"
select select "Check"
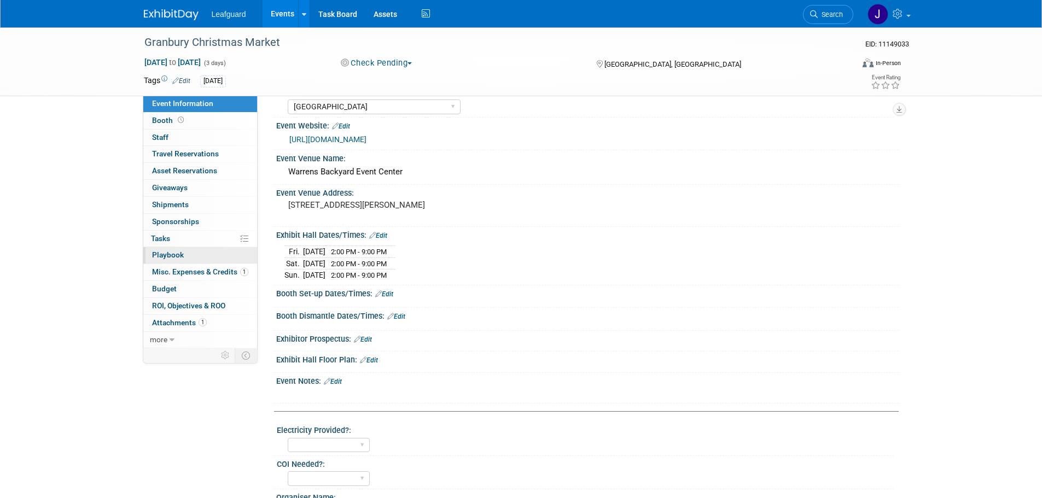
scroll to position [37, 0]
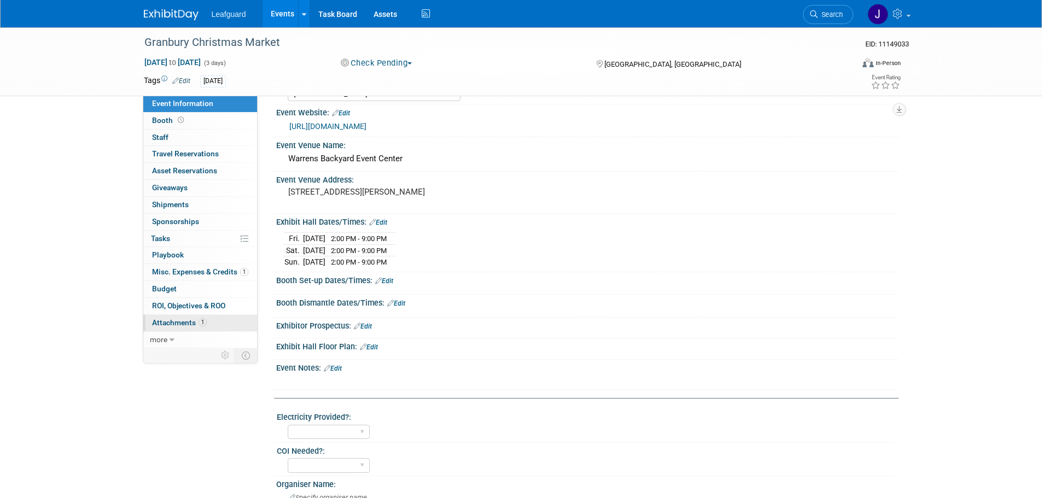
click at [178, 331] on link "1 Attachments 1" at bounding box center [200, 323] width 114 height 16
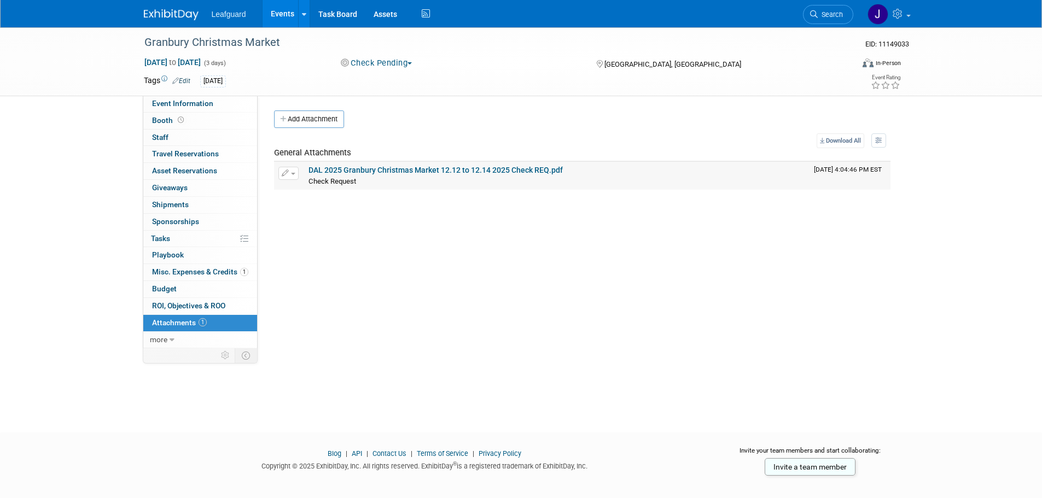
click at [399, 174] on link "DAL 2025 Granbury Christmas Market 12.12 to 12.14 2025 Check REQ.pdf" at bounding box center [436, 170] width 254 height 9
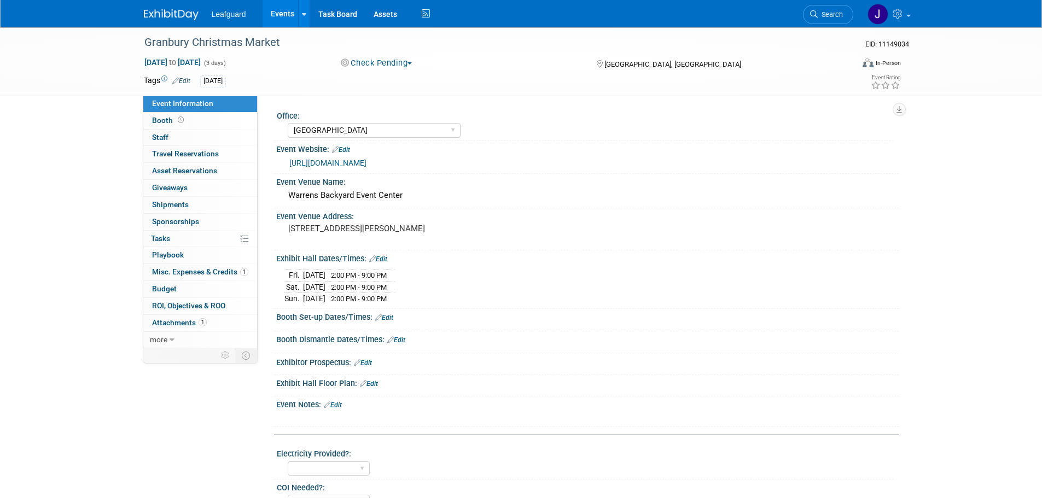
select select "[GEOGRAPHIC_DATA]"
select select "Check"
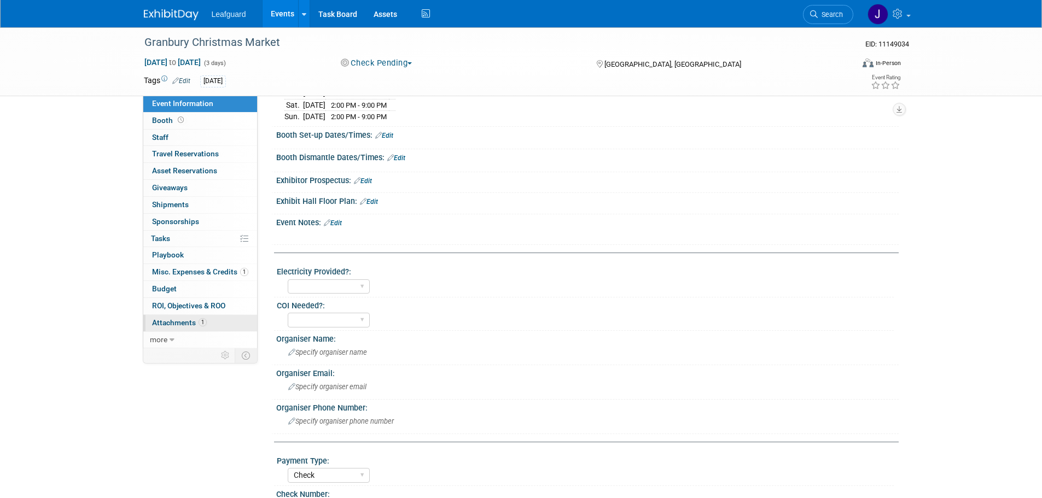
click at [175, 323] on span "Attachments 1" at bounding box center [179, 322] width 55 height 9
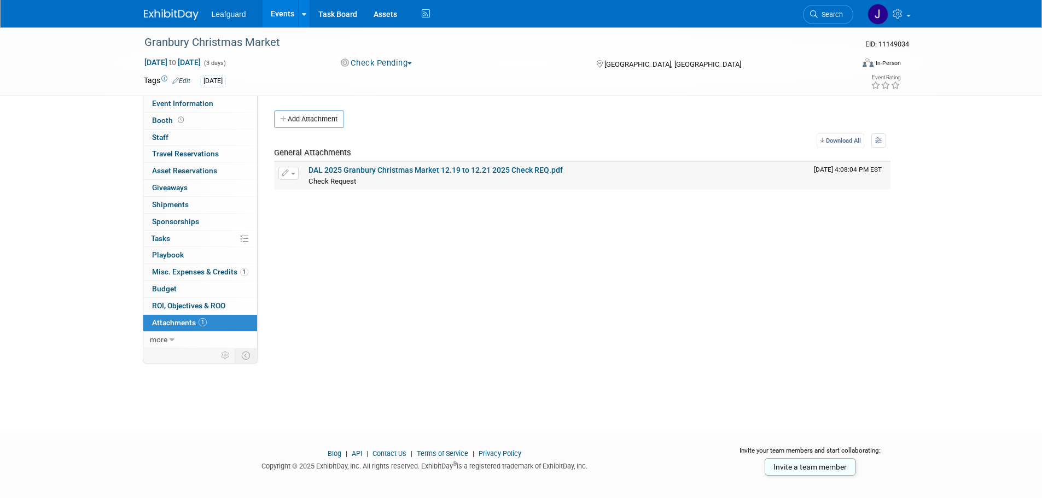
click at [375, 164] on td "DAL 2025 Granbury Christmas Market 12.19 to 12.21 2025 Check REQ.pdf Check Requ…" at bounding box center [556, 175] width 505 height 27
click at [375, 172] on link "DAL 2025 Granbury Christmas Market 12.19 to 12.21 2025 Check REQ.pdf" at bounding box center [436, 170] width 254 height 9
click at [166, 16] on img at bounding box center [171, 14] width 55 height 11
